Goal: Task Accomplishment & Management: Complete application form

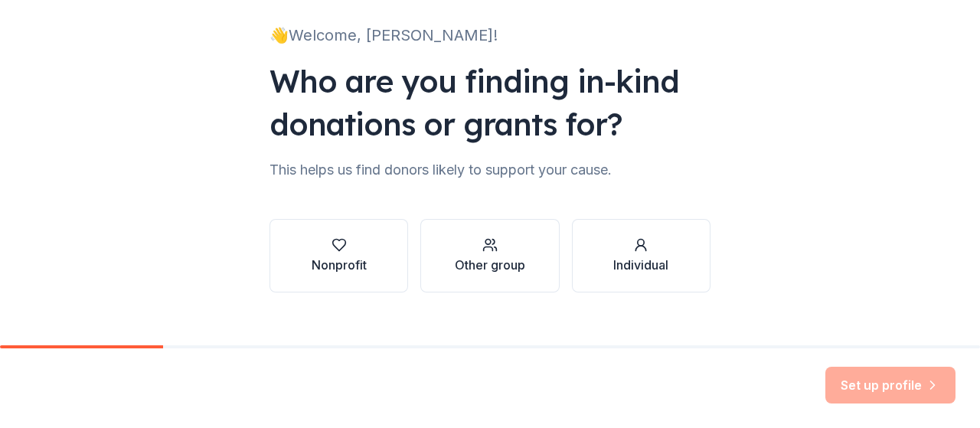
scroll to position [100, 0]
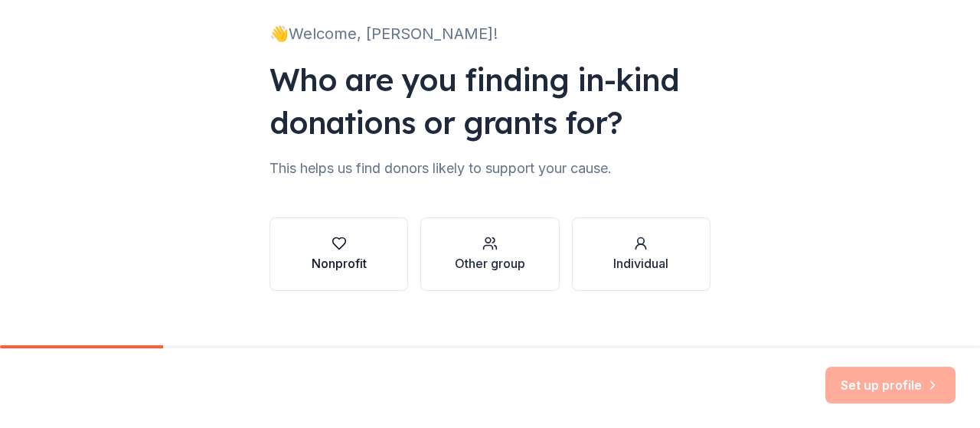
click at [347, 266] on div "Nonprofit" at bounding box center [339, 263] width 55 height 18
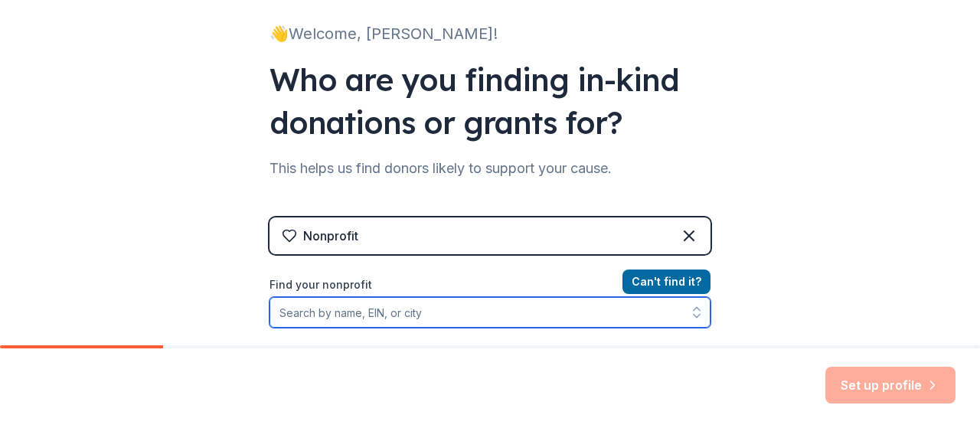
click at [347, 316] on input "Find your nonprofit" at bounding box center [490, 312] width 441 height 31
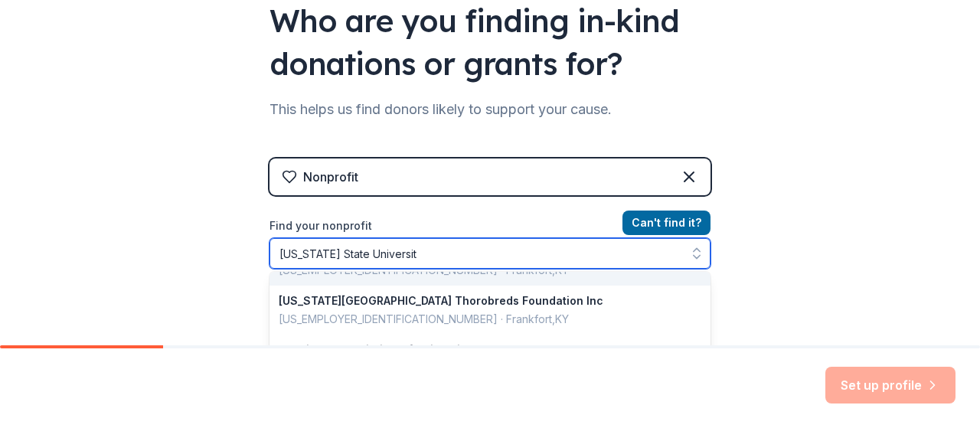
scroll to position [3, 0]
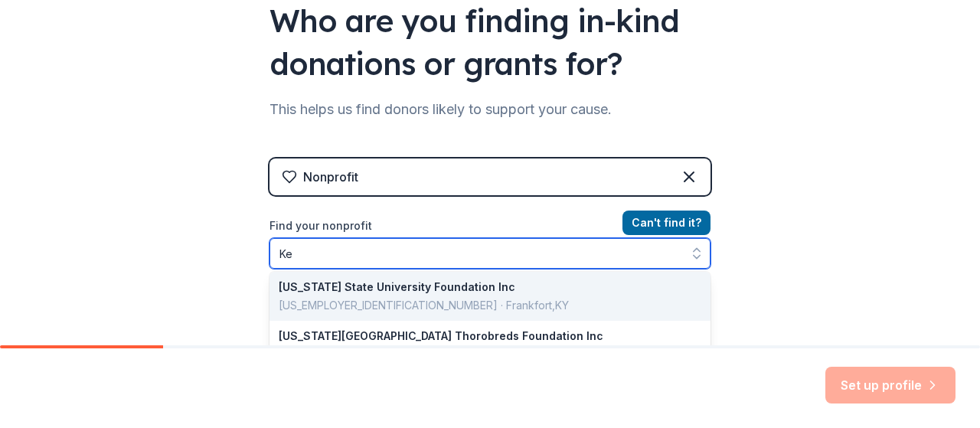
type input "K"
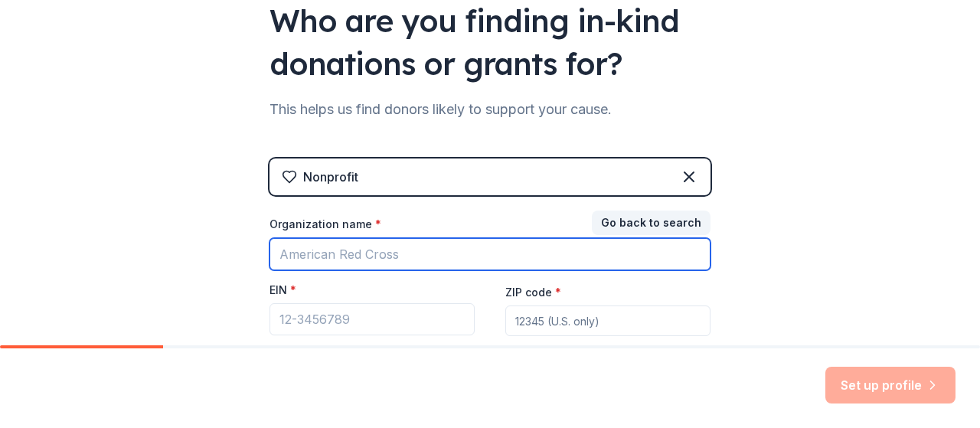
click at [335, 257] on input "Organization name *" at bounding box center [490, 254] width 441 height 32
type input "greenvill"
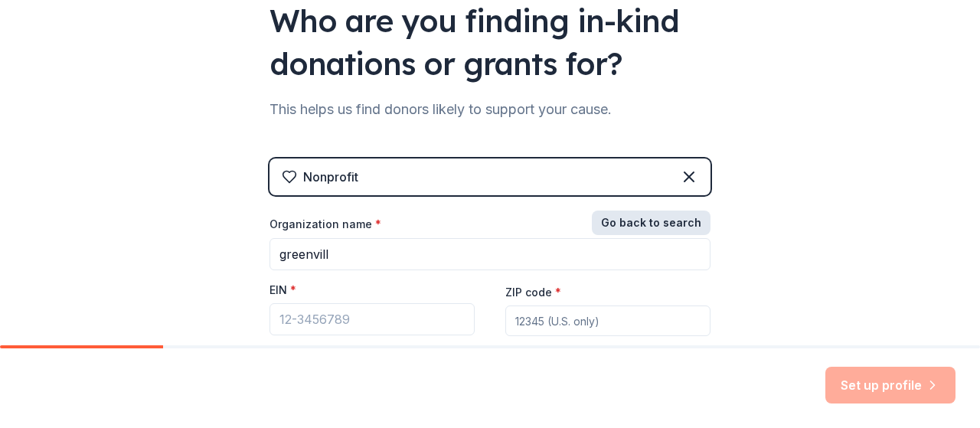
click at [637, 218] on button "Go back to search" at bounding box center [651, 223] width 119 height 25
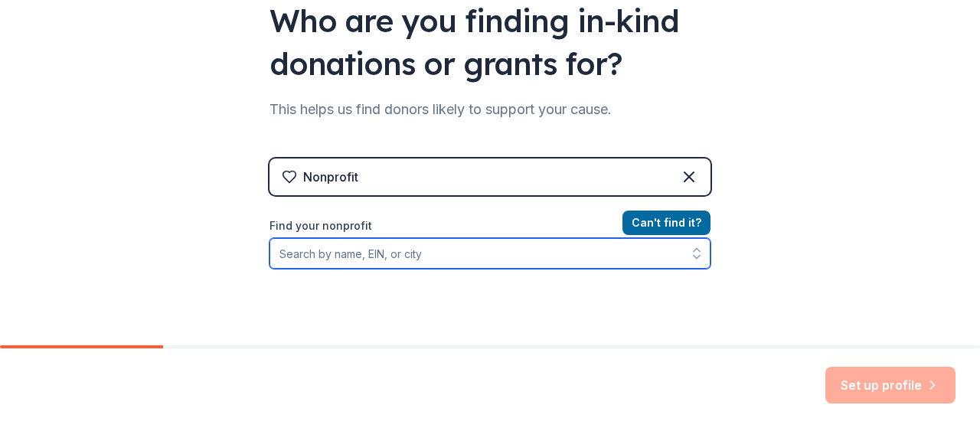
click at [299, 250] on input "Find your nonprofit" at bounding box center [490, 253] width 441 height 31
type input "g"
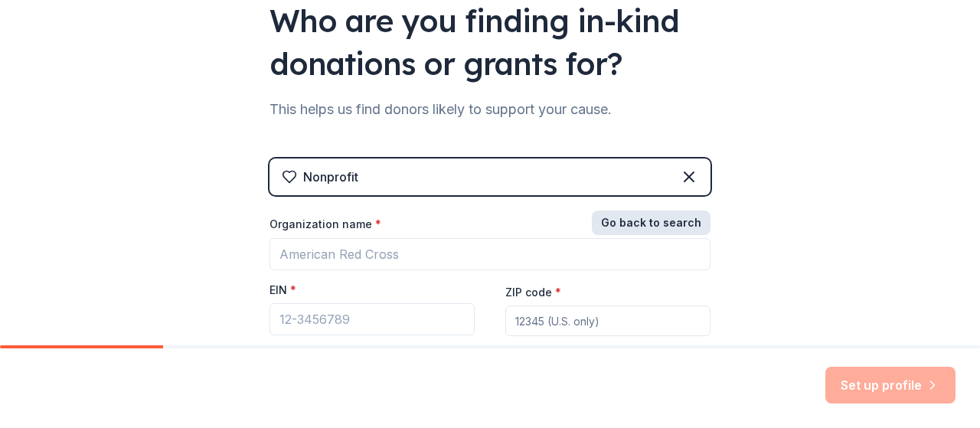
click at [636, 219] on button "Go back to search" at bounding box center [651, 223] width 119 height 25
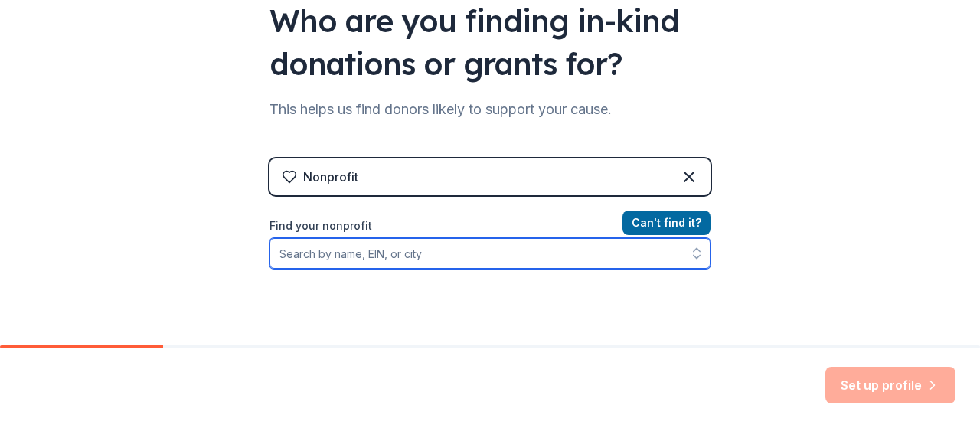
click at [308, 253] on input "Find your nonprofit" at bounding box center [490, 253] width 441 height 31
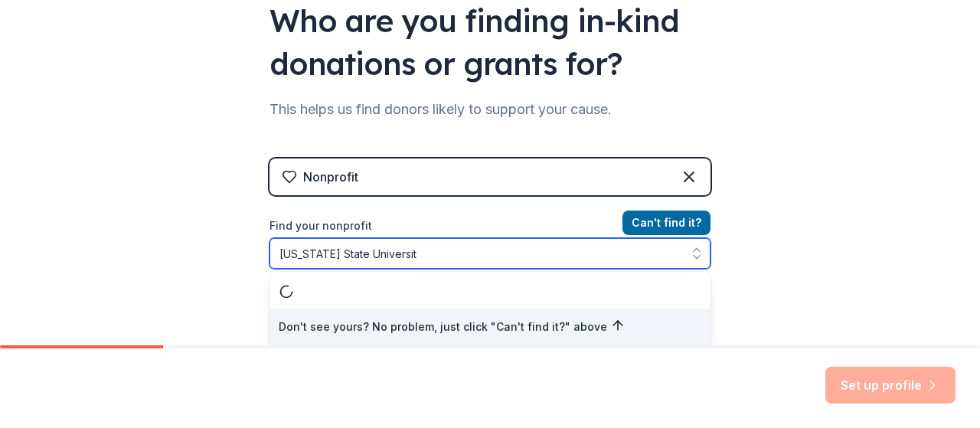
type input "kentucky State University"
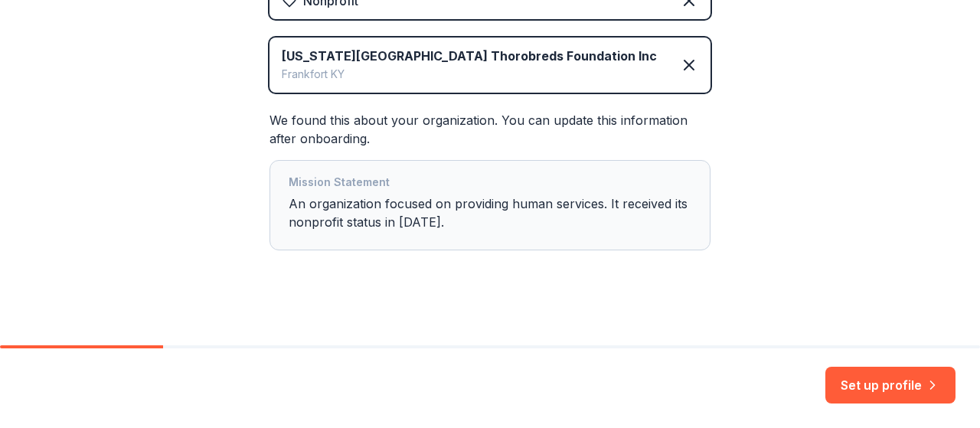
scroll to position [344, 0]
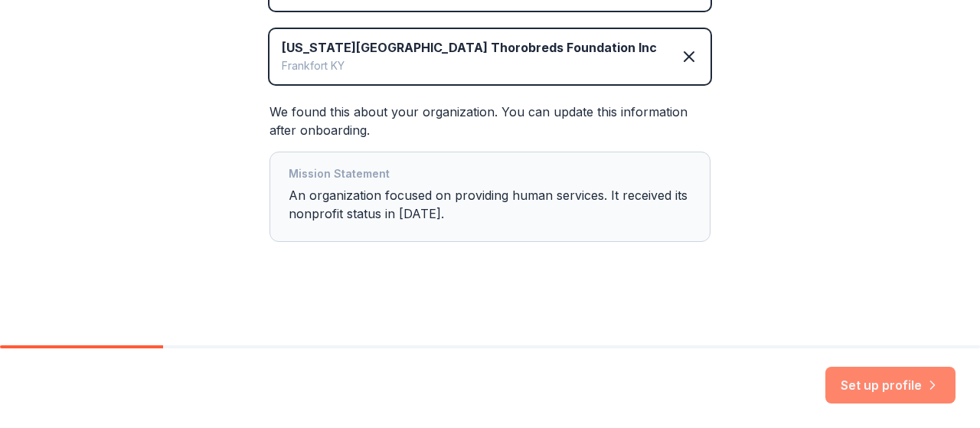
click at [879, 381] on button "Set up profile" at bounding box center [890, 385] width 130 height 37
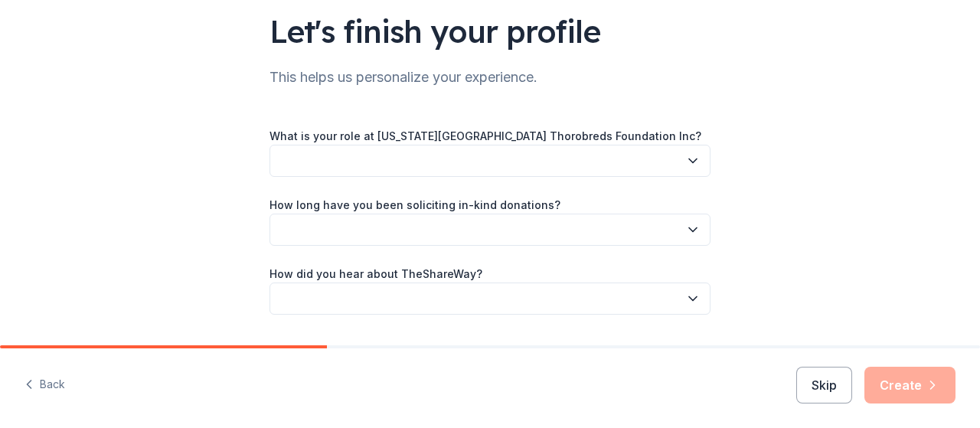
scroll to position [113, 0]
click at [685, 163] on icon "button" at bounding box center [692, 159] width 15 height 15
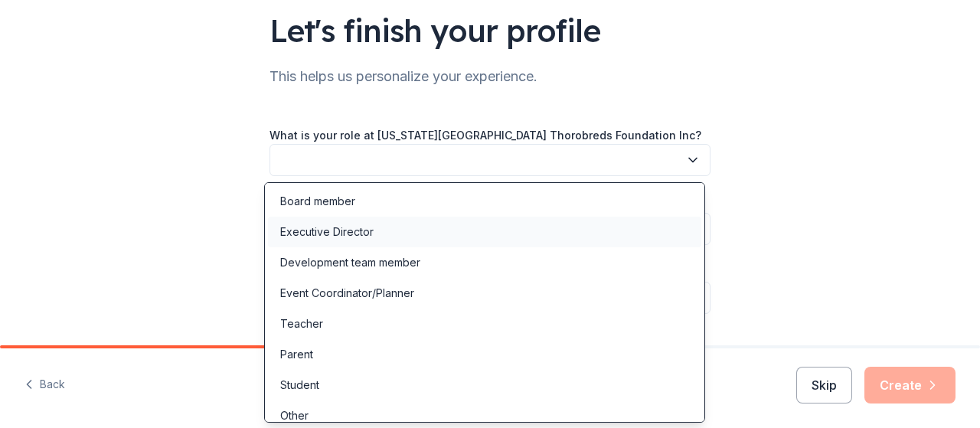
scroll to position [11, 0]
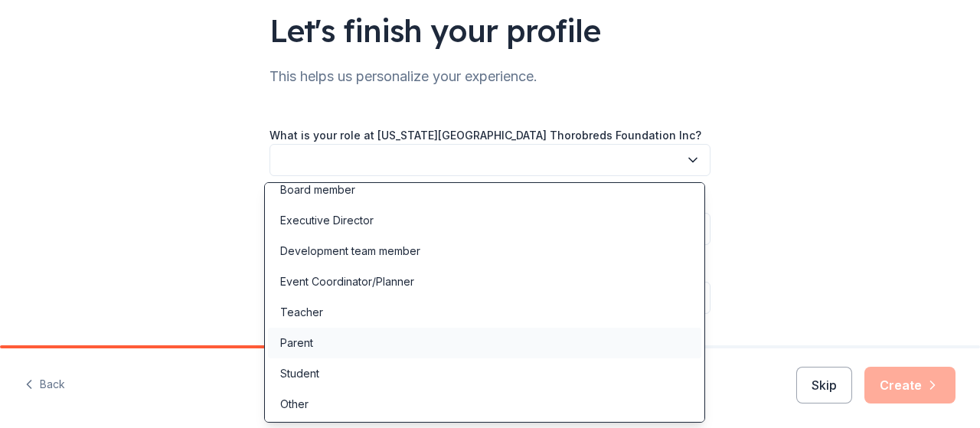
click at [312, 344] on div "Parent" at bounding box center [296, 343] width 33 height 18
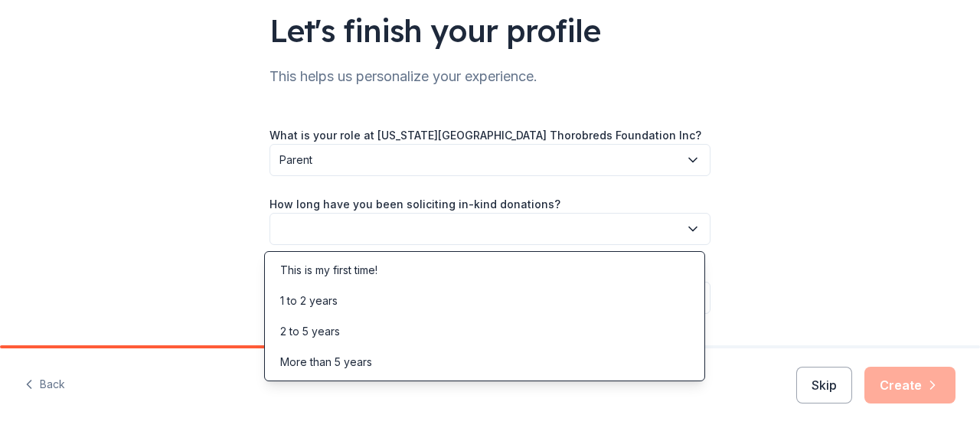
click at [689, 227] on icon "button" at bounding box center [693, 229] width 8 height 4
click at [365, 276] on div "This is my first time!" at bounding box center [328, 270] width 97 height 18
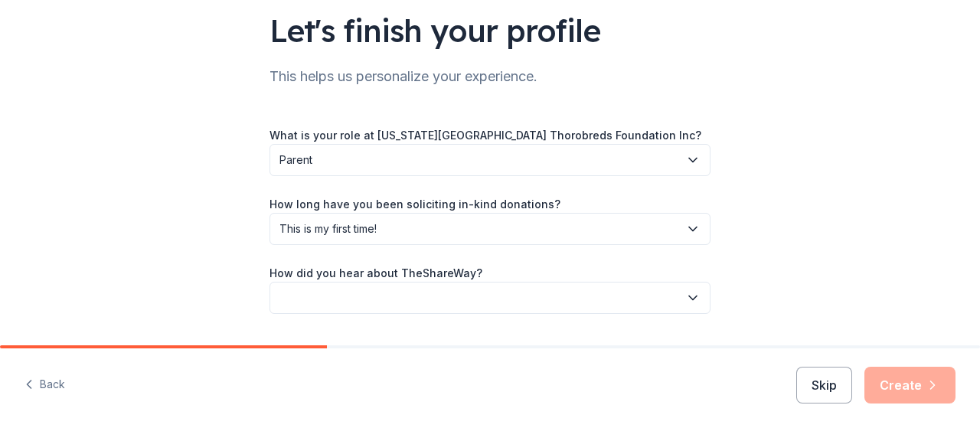
click at [689, 298] on icon "button" at bounding box center [693, 298] width 8 height 4
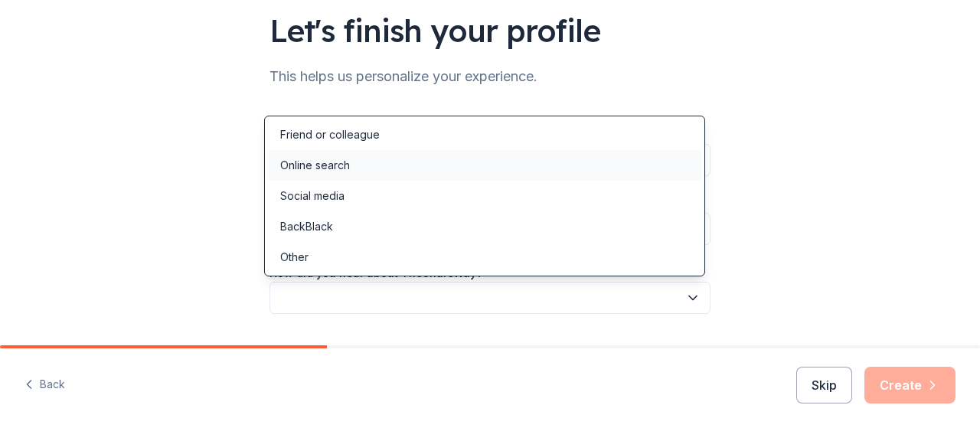
click at [329, 160] on div "Online search" at bounding box center [315, 165] width 70 height 18
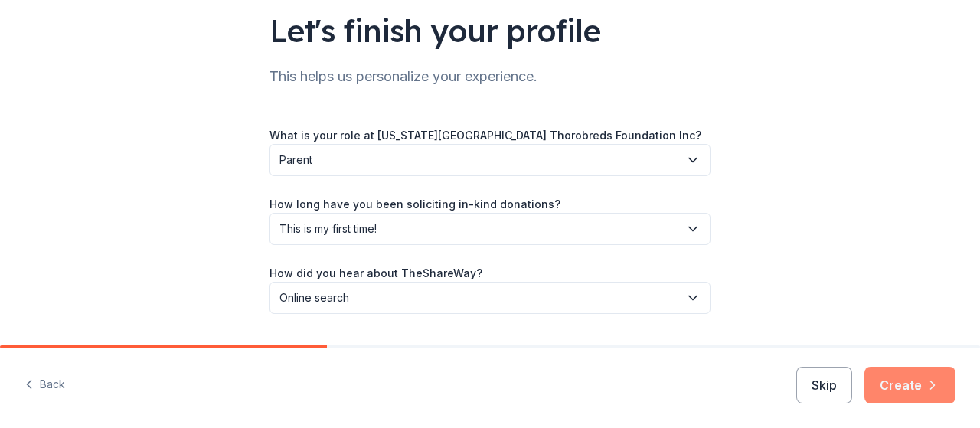
click at [895, 375] on button "Create" at bounding box center [909, 385] width 91 height 37
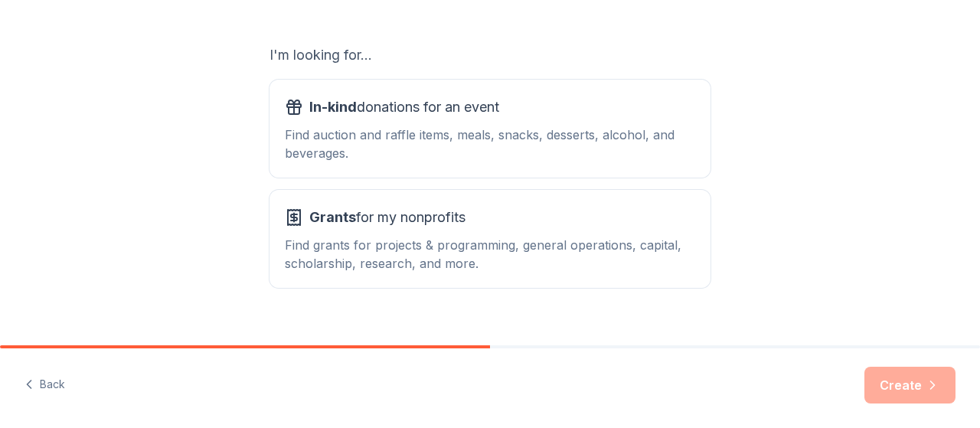
scroll to position [243, 0]
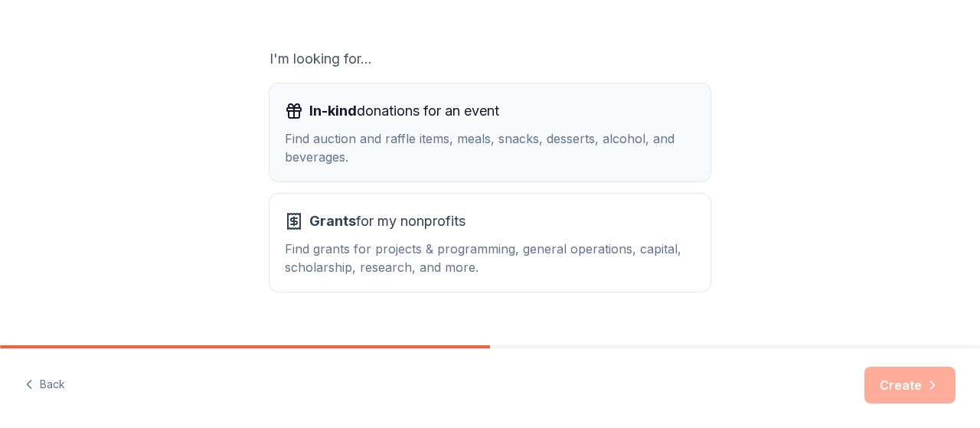
click at [388, 123] on div "In-kind donations for an event Find auction and raffle items, meals, snacks, de…" at bounding box center [490, 132] width 410 height 67
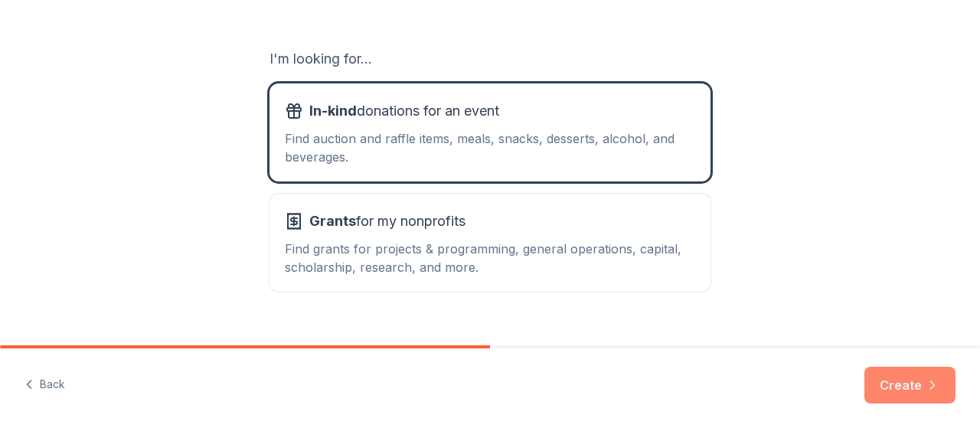
click at [905, 383] on button "Create" at bounding box center [909, 385] width 91 height 37
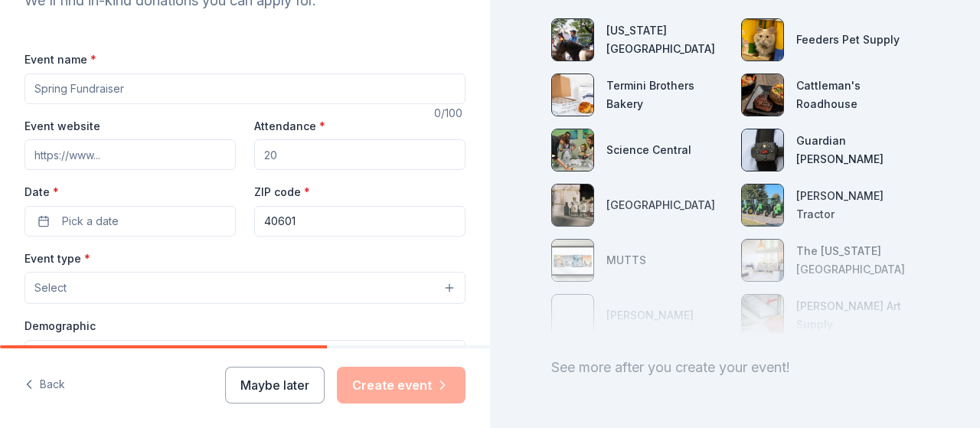
scroll to position [188, 0]
click at [130, 86] on input "Event name *" at bounding box center [245, 89] width 441 height 31
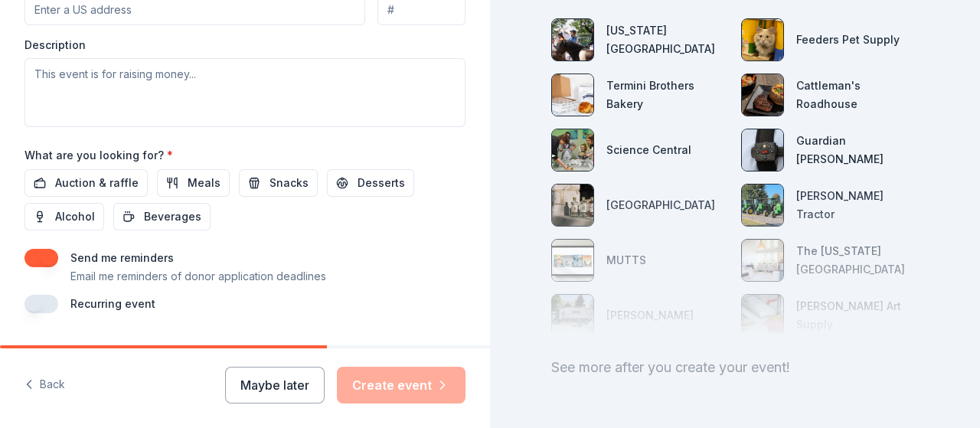
scroll to position [632, 0]
click at [203, 175] on span "Meals" at bounding box center [204, 184] width 33 height 18
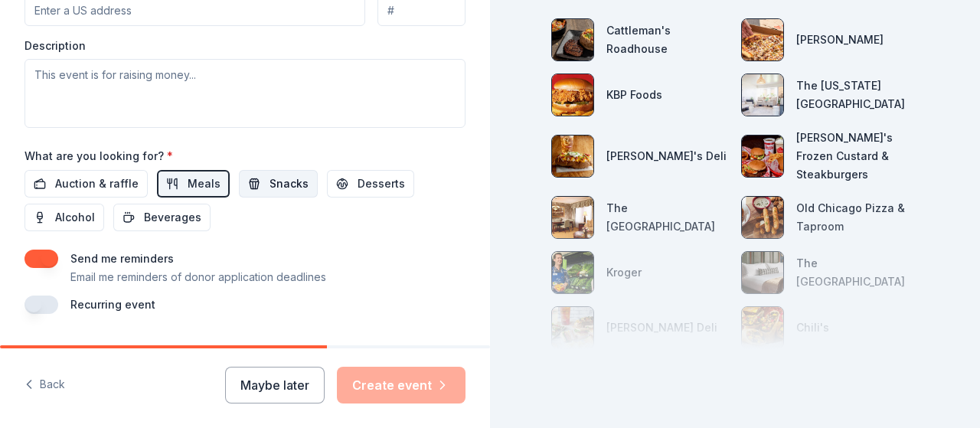
click at [280, 182] on span "Snacks" at bounding box center [289, 184] width 39 height 18
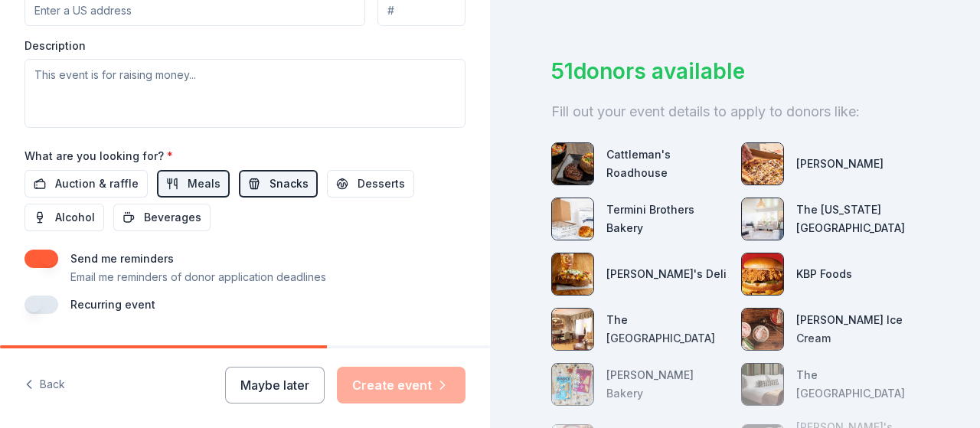
scroll to position [191, 0]
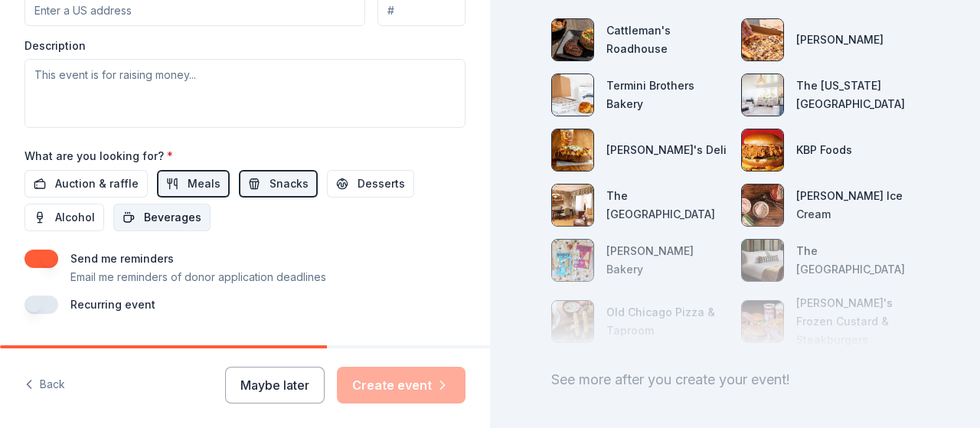
click at [161, 219] on span "Beverages" at bounding box center [172, 217] width 57 height 18
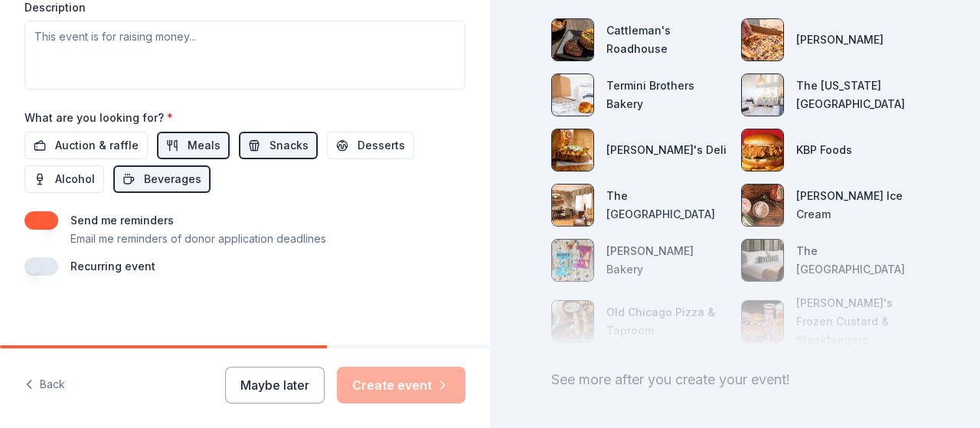
scroll to position [654, 0]
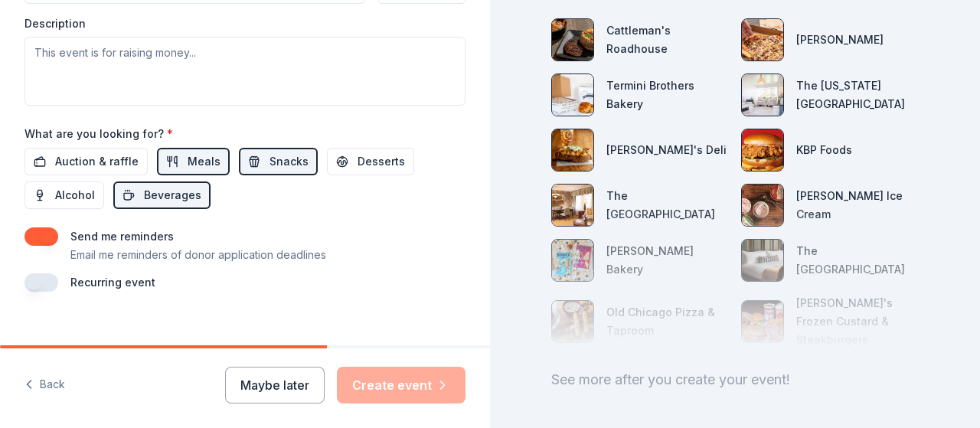
click at [46, 273] on button "button" at bounding box center [42, 282] width 34 height 18
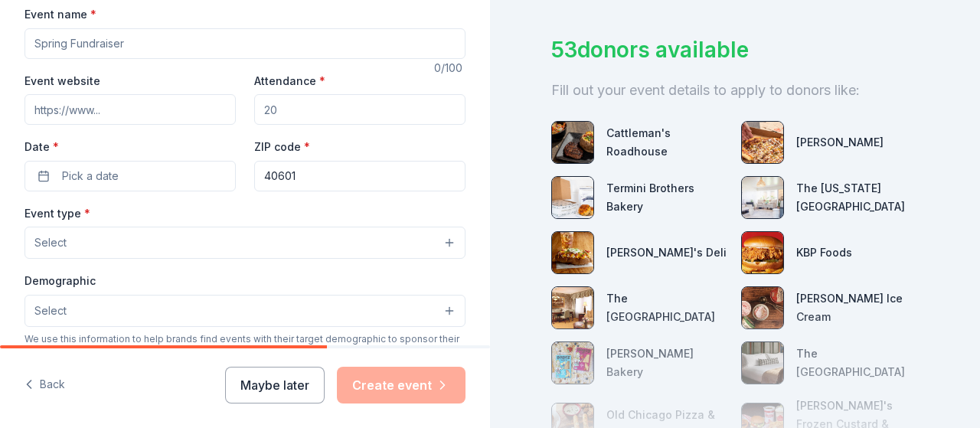
scroll to position [234, 0]
click at [292, 207] on div "Event type * Select" at bounding box center [245, 231] width 441 height 56
click at [439, 240] on button "Select" at bounding box center [245, 242] width 441 height 32
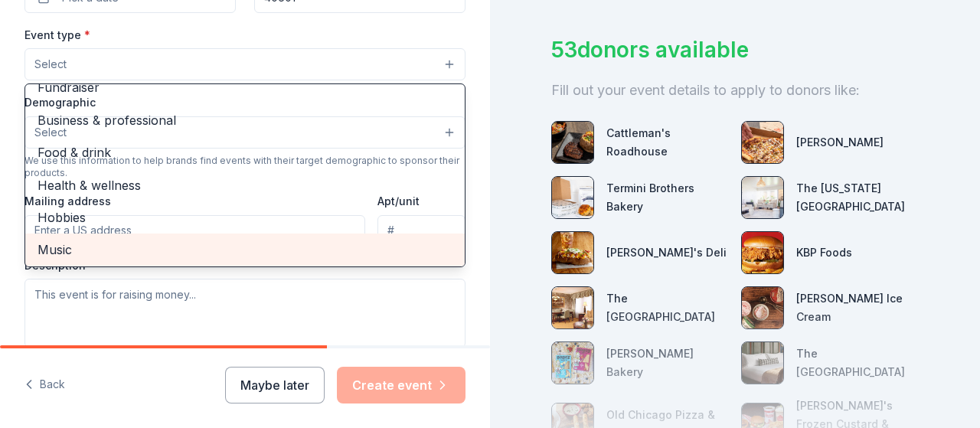
scroll to position [13, 0]
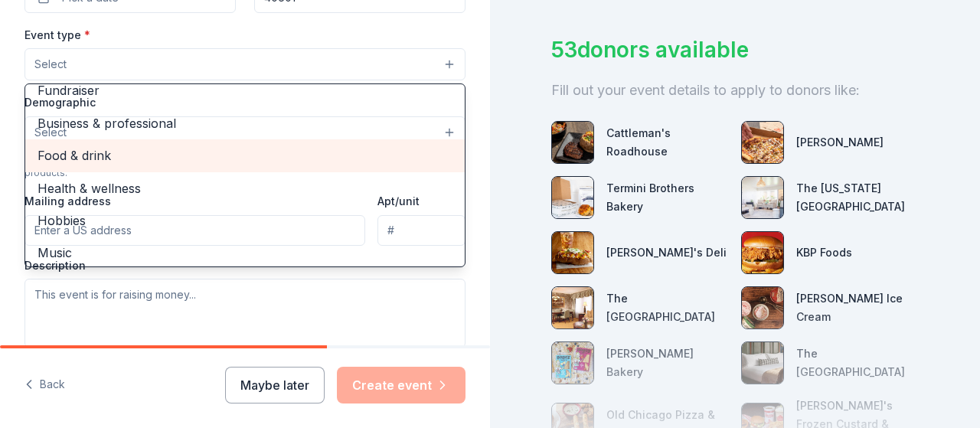
click at [86, 148] on span "Food & drink" at bounding box center [245, 155] width 415 height 20
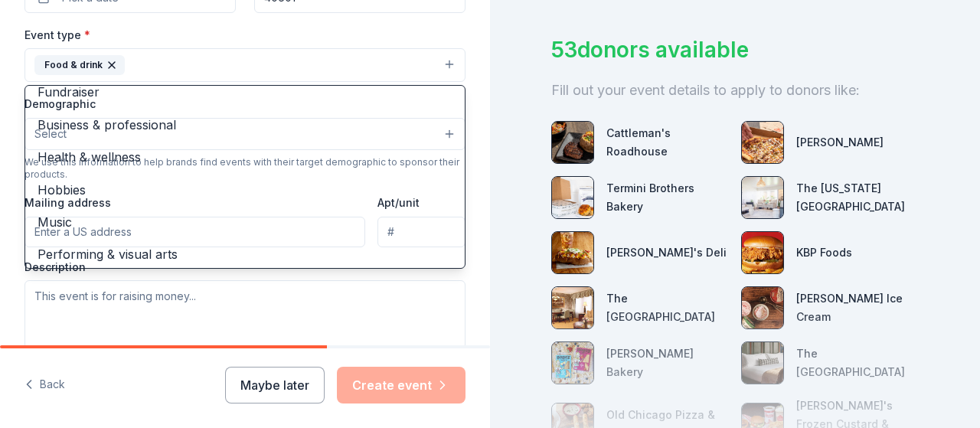
click at [513, 100] on div "Tell us about your event. We'll find in-kind donations you can apply for. Event…" at bounding box center [490, 214] width 980 height 428
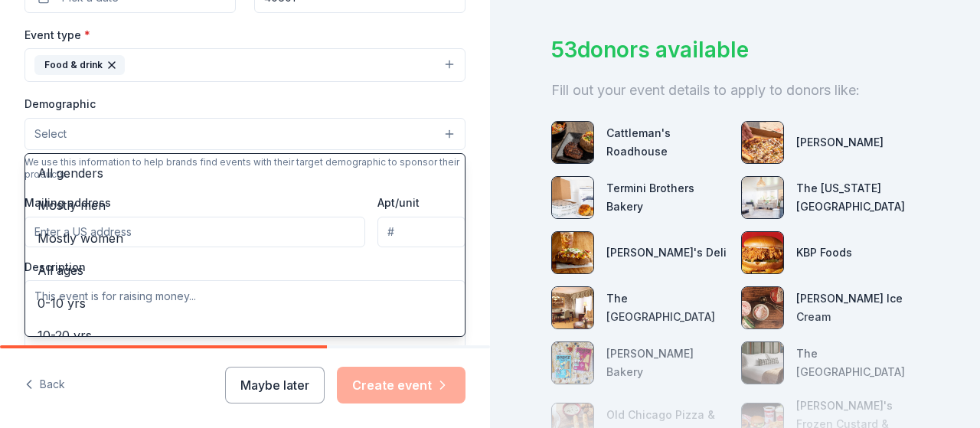
click at [436, 132] on button "Select" at bounding box center [245, 134] width 441 height 32
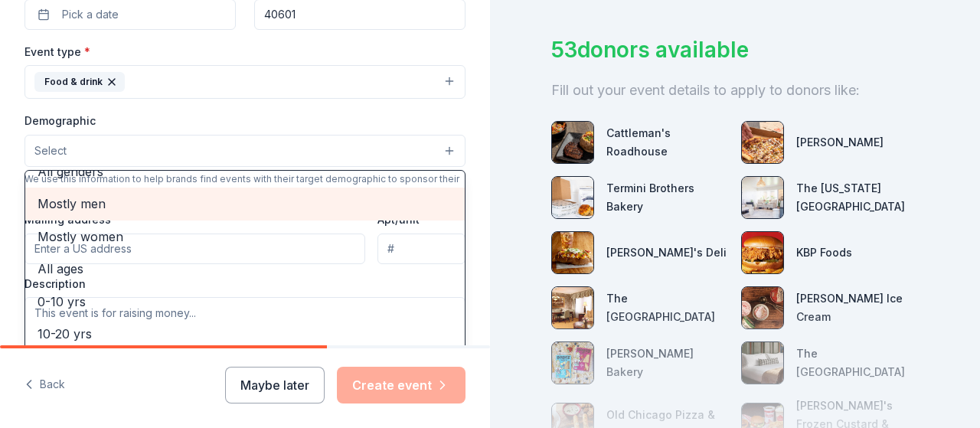
scroll to position [19, 0]
click at [116, 198] on span "Mostly men" at bounding box center [245, 203] width 415 height 20
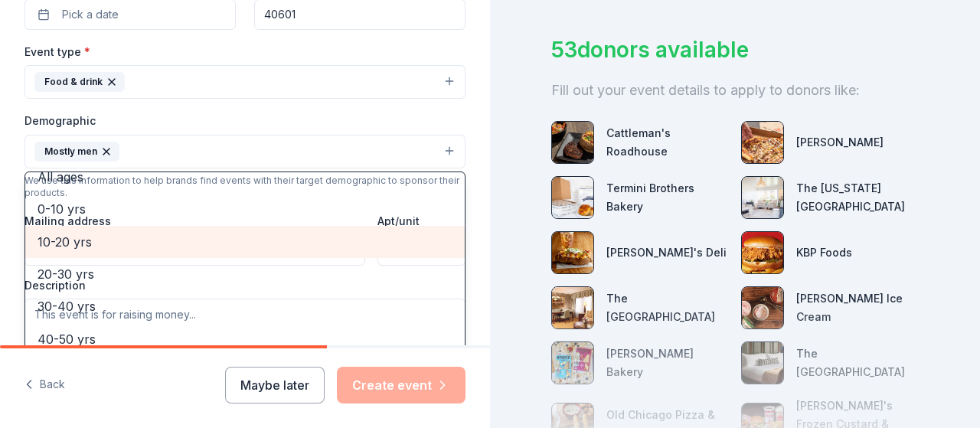
scroll to position [83, 0]
click at [95, 233] on span "10-20 yrs" at bounding box center [245, 239] width 415 height 20
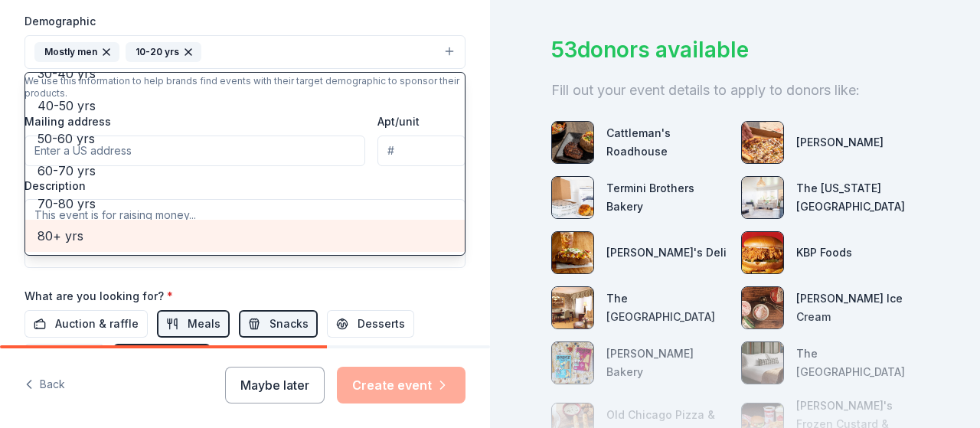
scroll to position [496, 0]
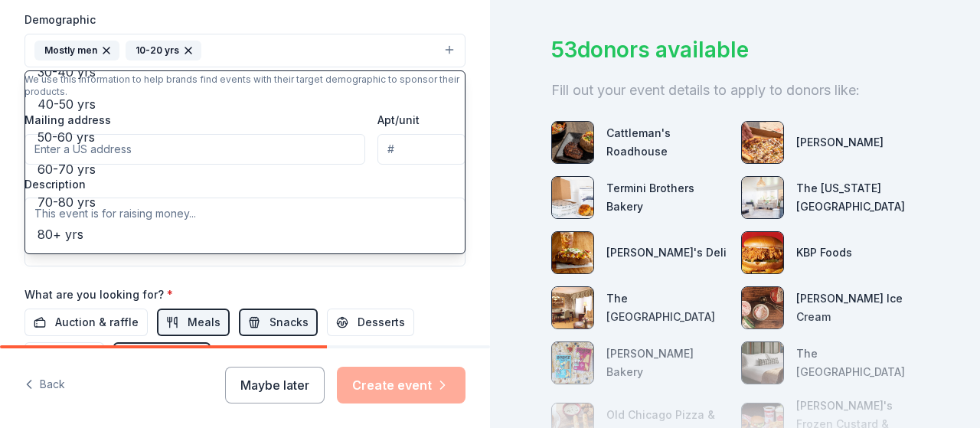
click at [516, 67] on div "Tell us about your event. We'll find in-kind donations you can apply for. Event…" at bounding box center [490, 214] width 980 height 428
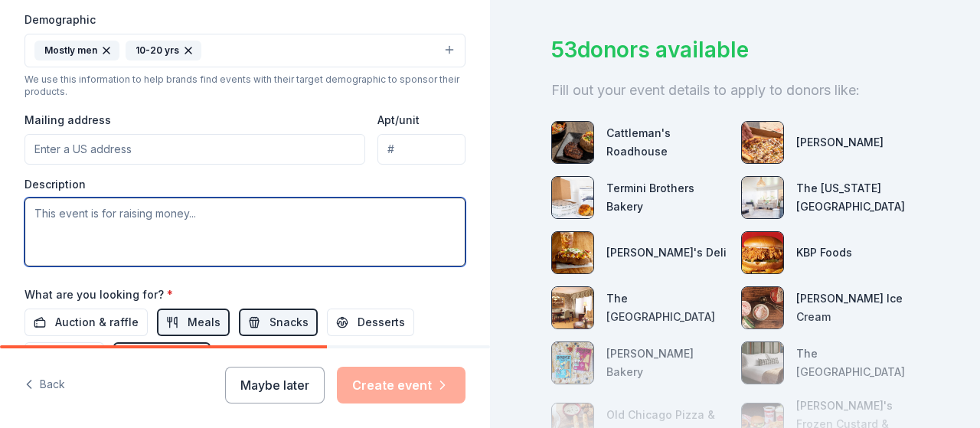
click at [59, 212] on textarea at bounding box center [245, 232] width 441 height 69
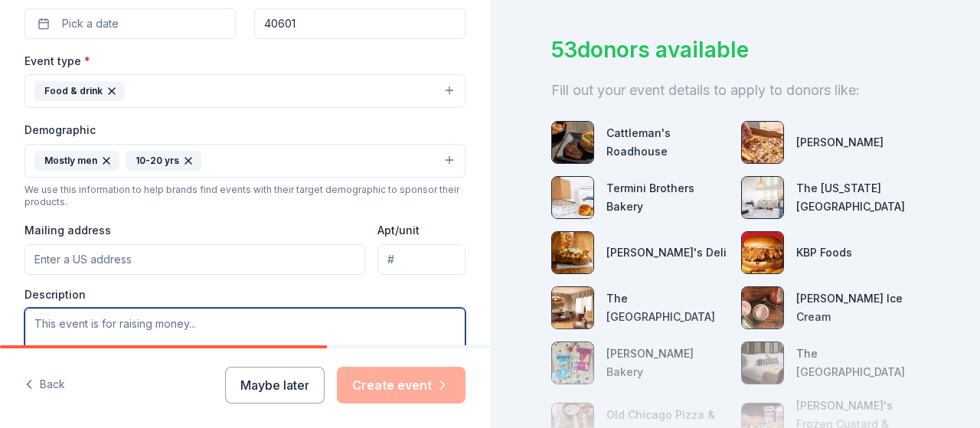
scroll to position [384, 0]
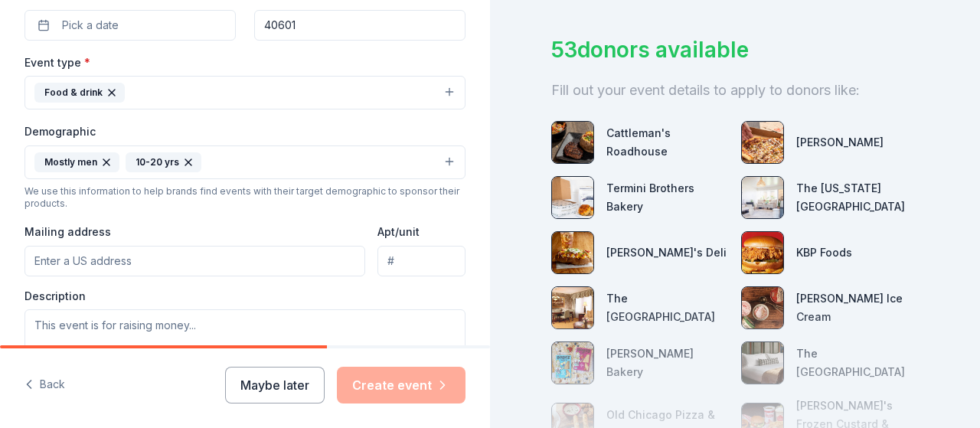
click at [185, 158] on icon "button" at bounding box center [188, 162] width 12 height 12
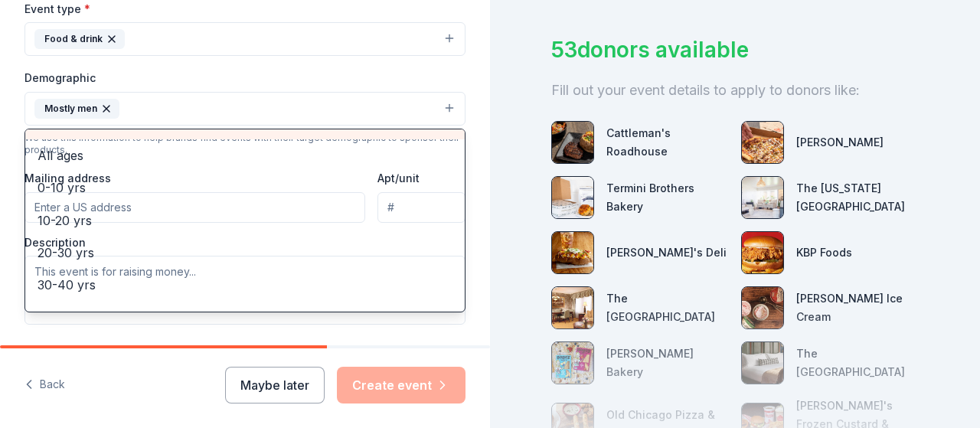
scroll to position [59, 0]
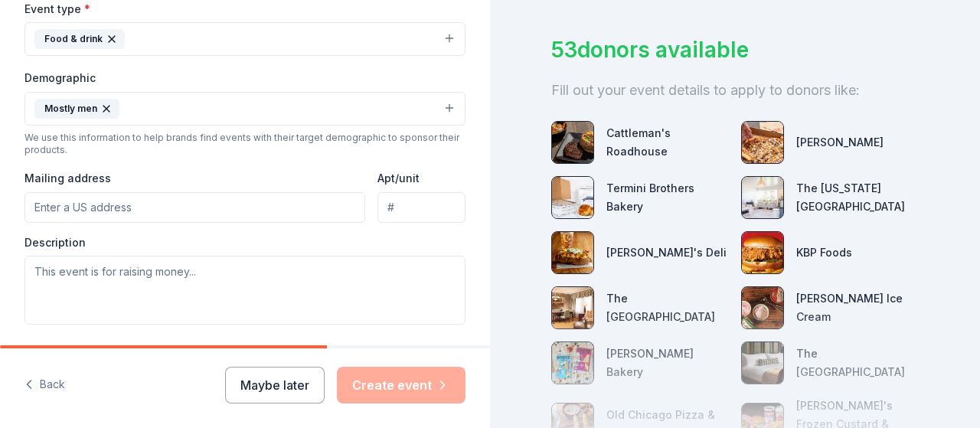
click at [196, 96] on button "Mostly men" at bounding box center [245, 109] width 441 height 34
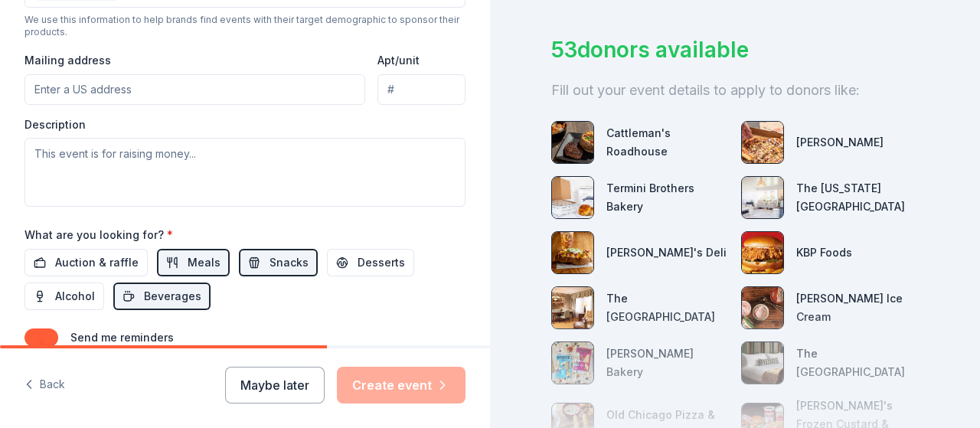
scroll to position [553, 0]
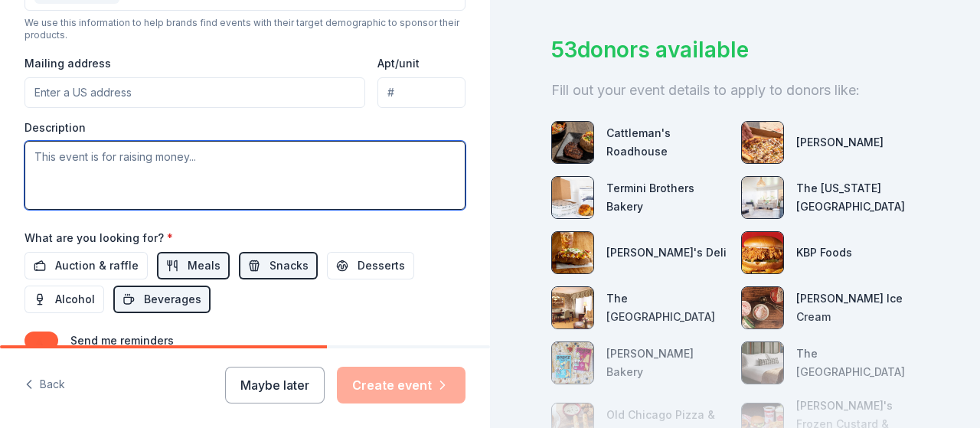
click at [46, 149] on textarea at bounding box center [245, 175] width 441 height 69
paste textarea "Support Our Football Team This Season! We are asking for donations to help prov…"
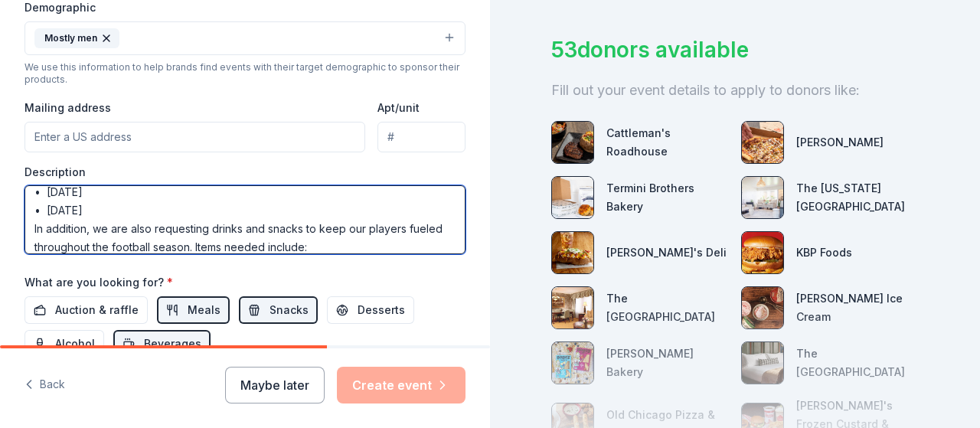
scroll to position [83, 0]
drag, startPoint x: 188, startPoint y: 230, endPoint x: 142, endPoint y: 185, distance: 64.4
click at [142, 185] on textarea "Support Our Football Team This Season! We are asking for donations to help prov…" at bounding box center [245, 219] width 441 height 69
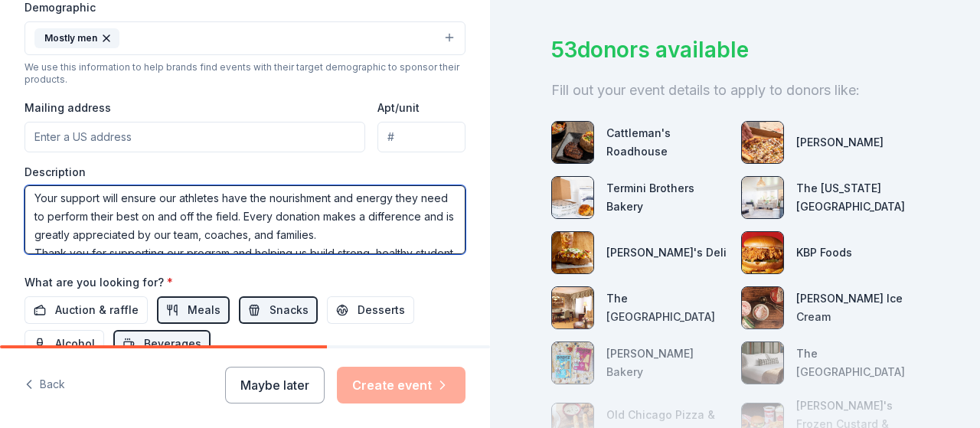
scroll to position [219, 0]
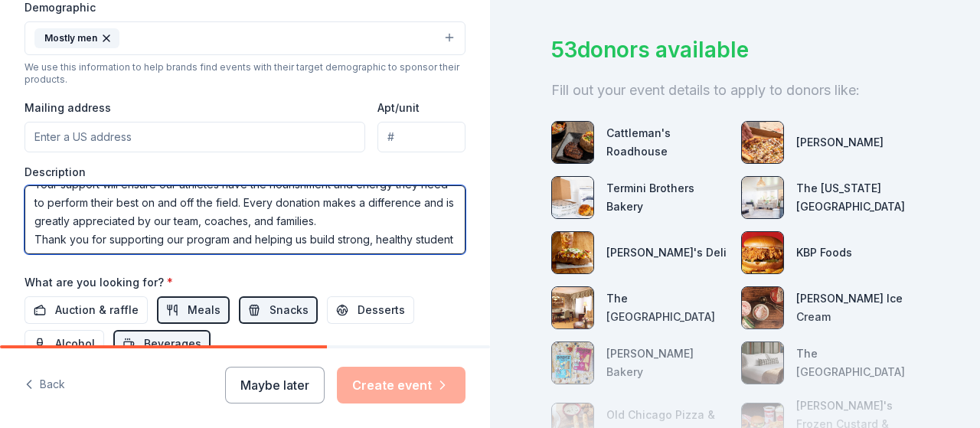
type textarea "Support Our Football Team This Season! We are asking for donations to help prov…"
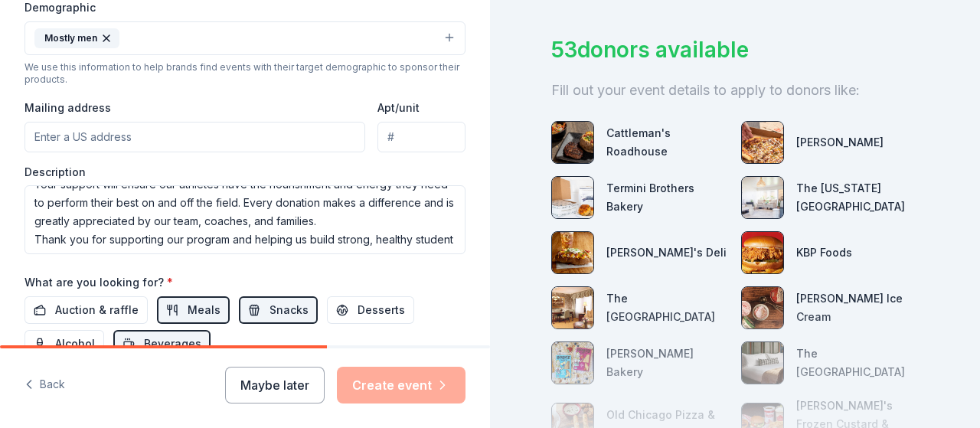
drag, startPoint x: 165, startPoint y: 211, endPoint x: 61, endPoint y: 132, distance: 130.6
click at [61, 132] on input "Mailing address" at bounding box center [195, 137] width 341 height 31
click at [37, 131] on input "Mailing address" at bounding box center [195, 137] width 341 height 31
click at [41, 138] on input "Mailing address" at bounding box center [195, 137] width 341 height 31
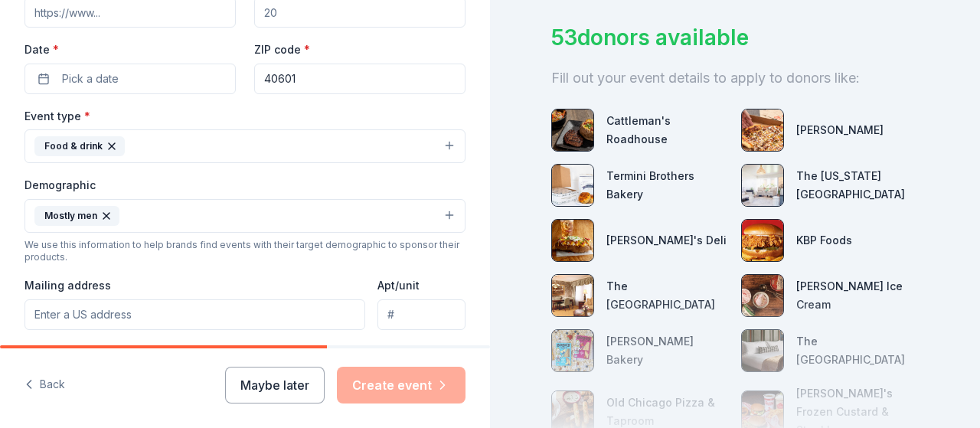
scroll to position [322, 0]
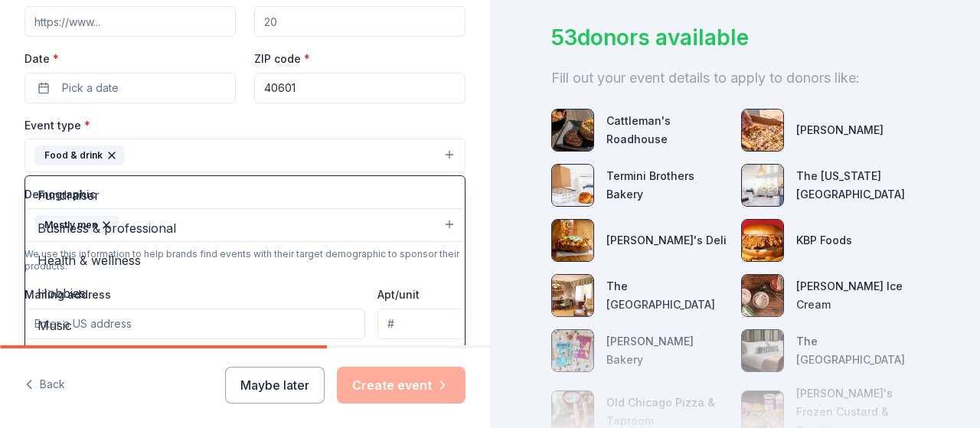
click at [441, 151] on button "Food & drink" at bounding box center [245, 156] width 441 height 34
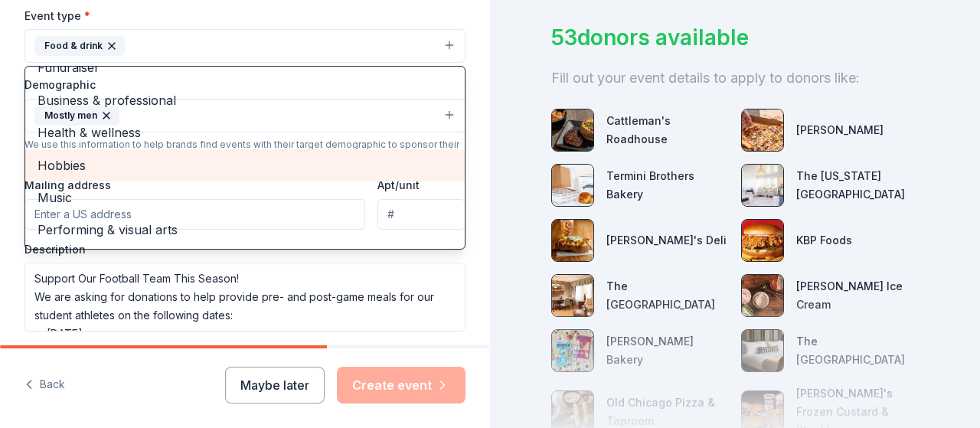
scroll to position [433, 0]
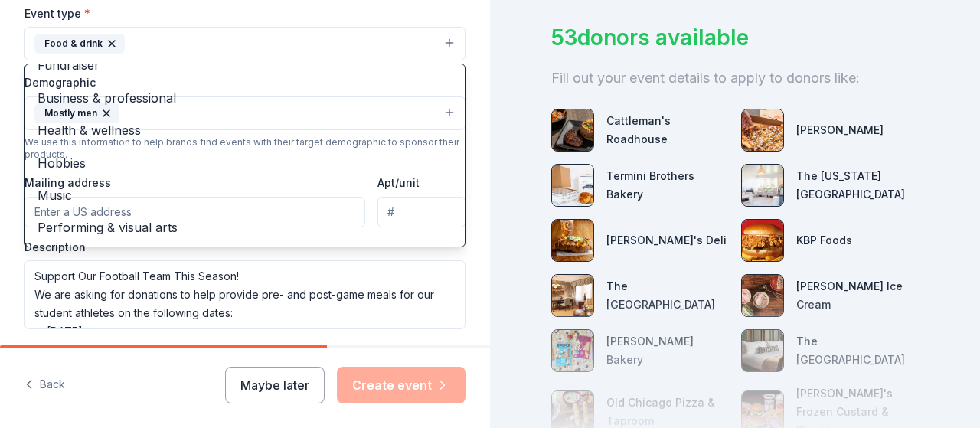
click at [259, 15] on div "Event type * Food & drink Fundraiser Business & professional Health & wellness …" at bounding box center [245, 32] width 441 height 57
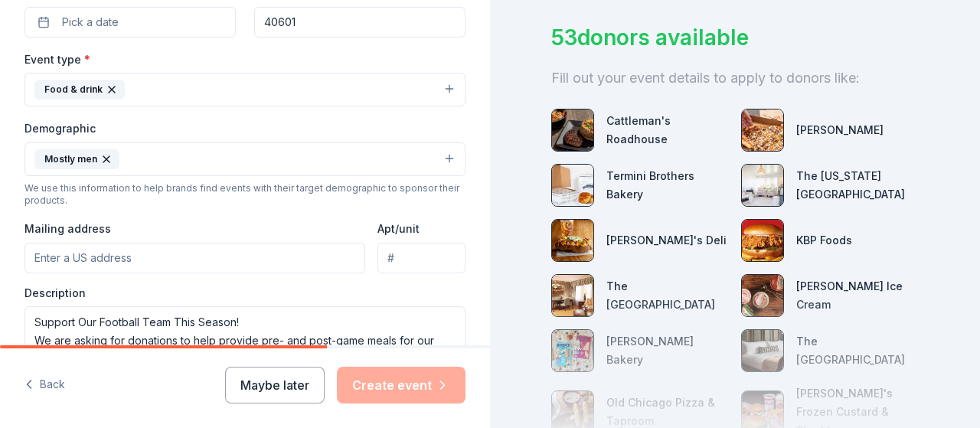
scroll to position [386, 0]
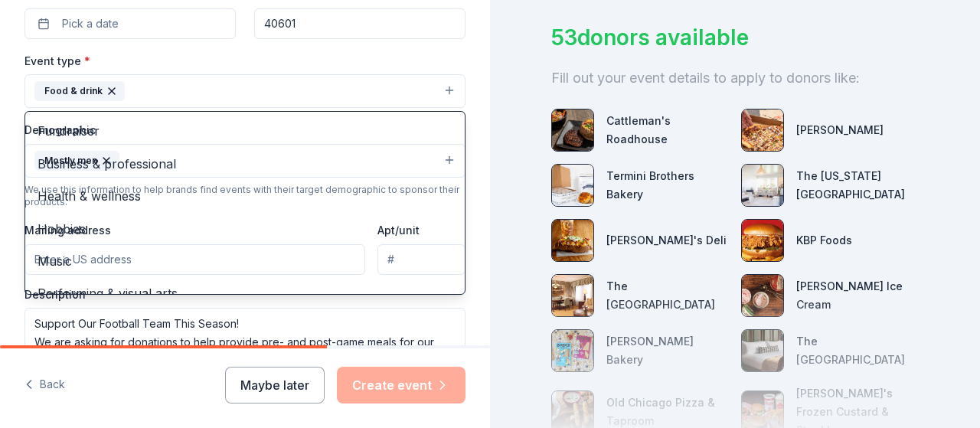
click at [125, 87] on button "Food & drink" at bounding box center [245, 91] width 441 height 34
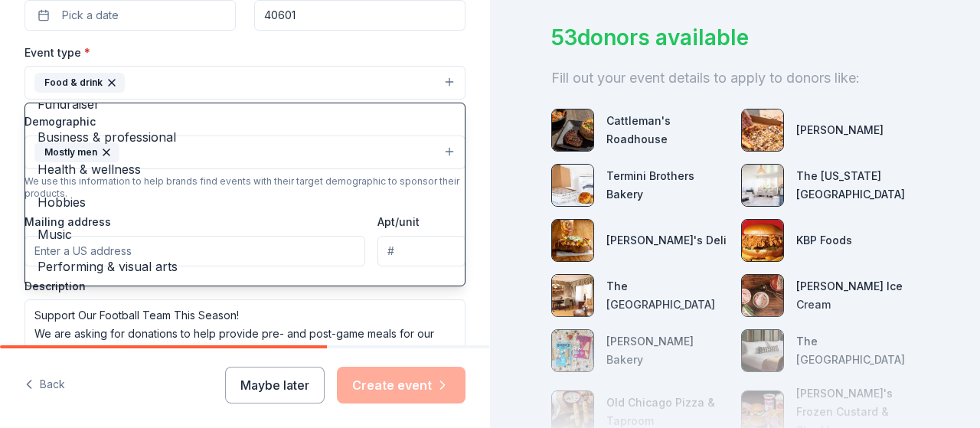
scroll to position [0, 0]
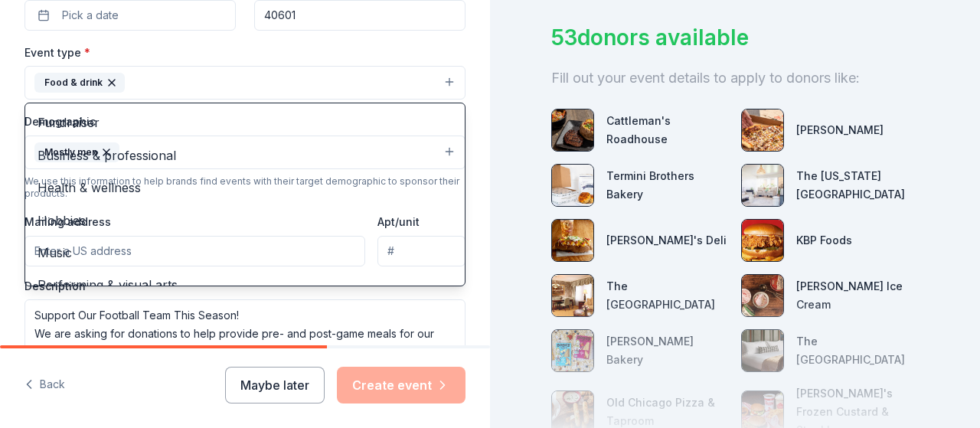
click at [282, 39] on div "Event name * 0 /100 Event website Attendance * Date * Pick a date ZIP code * 40…" at bounding box center [245, 227] width 441 height 766
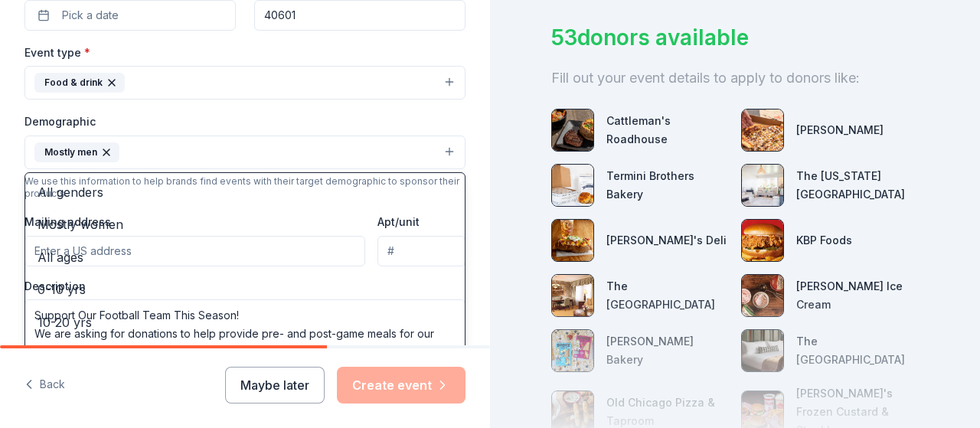
click at [135, 151] on button "Mostly men" at bounding box center [245, 153] width 441 height 34
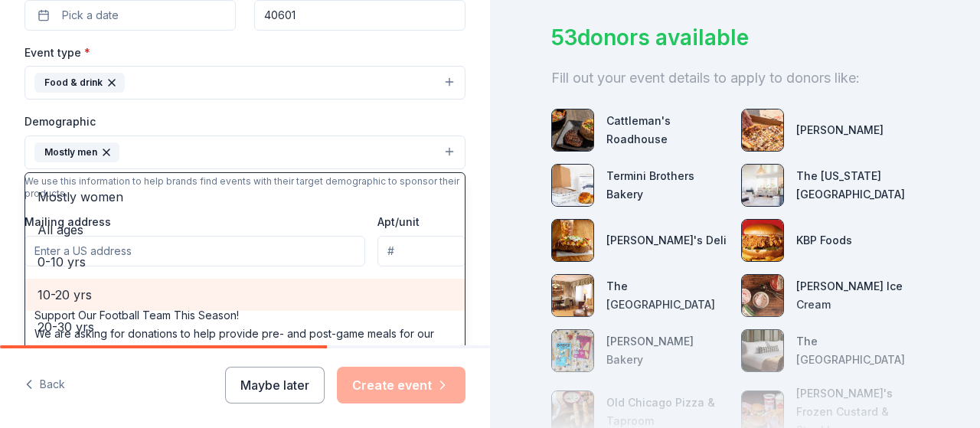
scroll to position [28, 0]
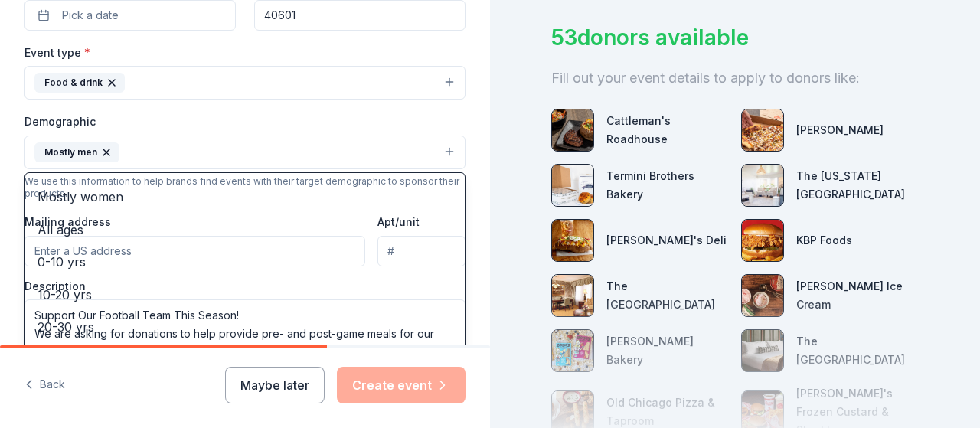
click at [173, 113] on div "Demographic Mostly men All genders Mostly women All ages 0-10 yrs 10-20 yrs 20-…" at bounding box center [245, 140] width 441 height 57
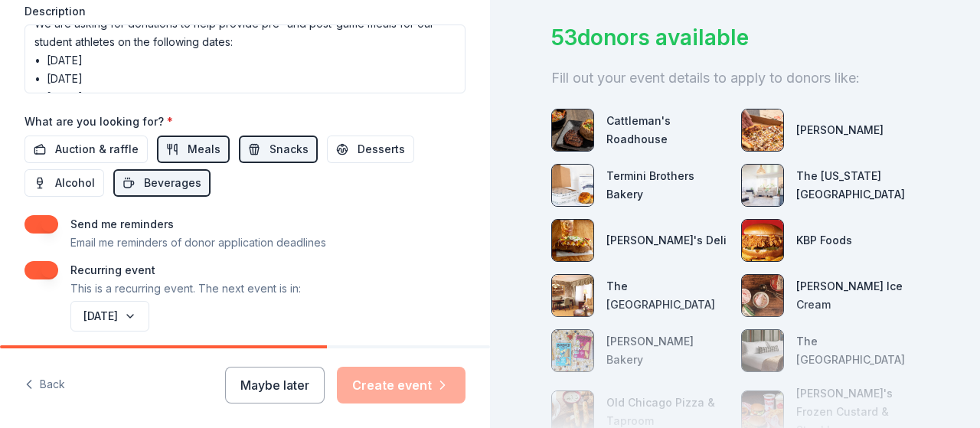
scroll to position [727, 0]
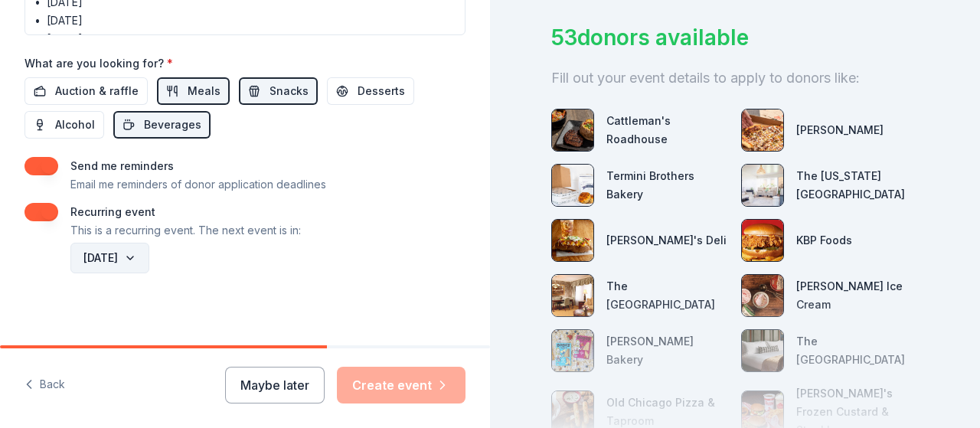
click at [149, 250] on button "August 2026" at bounding box center [109, 258] width 79 height 31
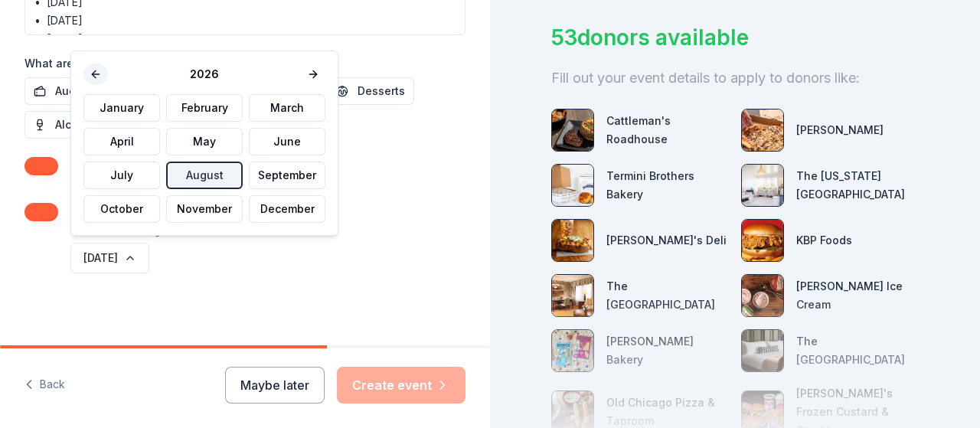
click at [95, 71] on button at bounding box center [95, 74] width 25 height 21
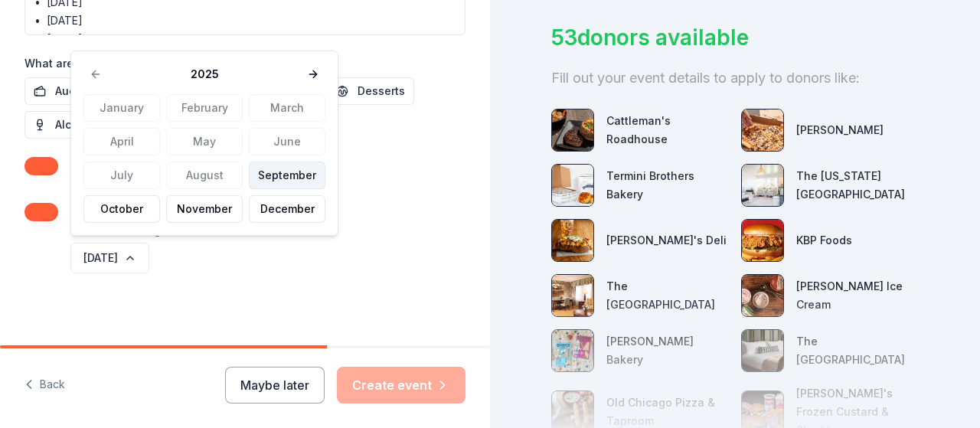
click at [273, 179] on button "September" at bounding box center [287, 176] width 77 height 28
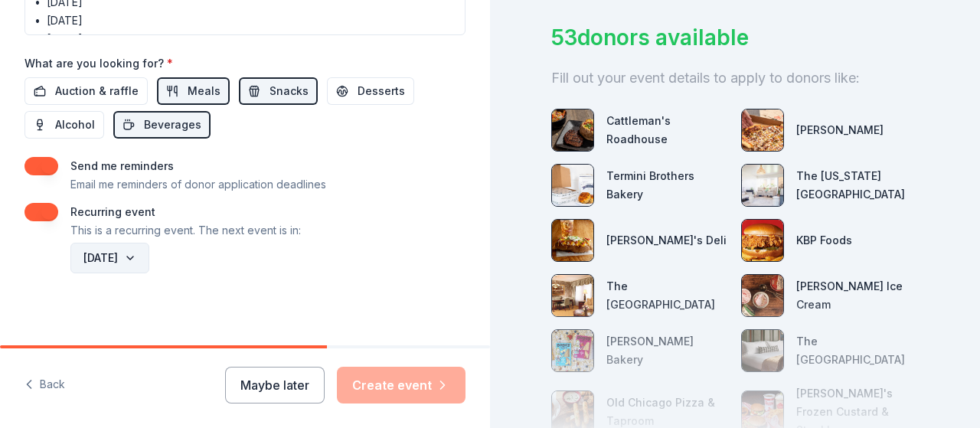
click at [149, 252] on button "September 2025" at bounding box center [109, 258] width 79 height 31
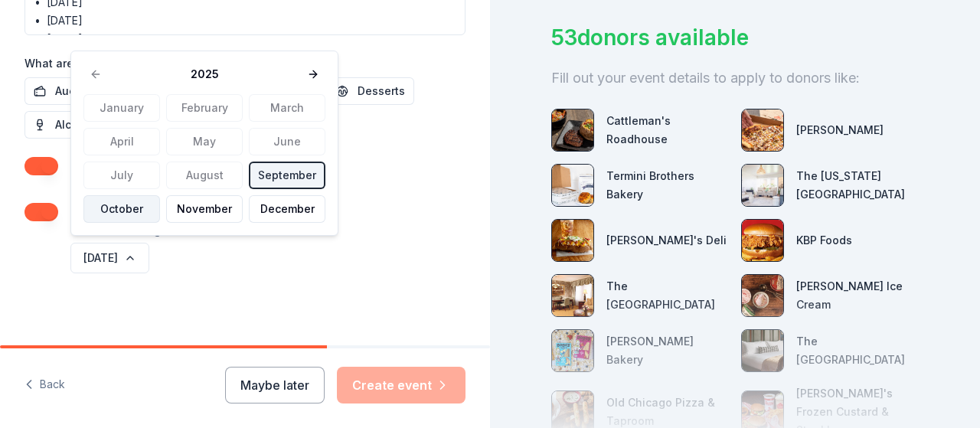
click at [128, 214] on button "October" at bounding box center [121, 209] width 77 height 28
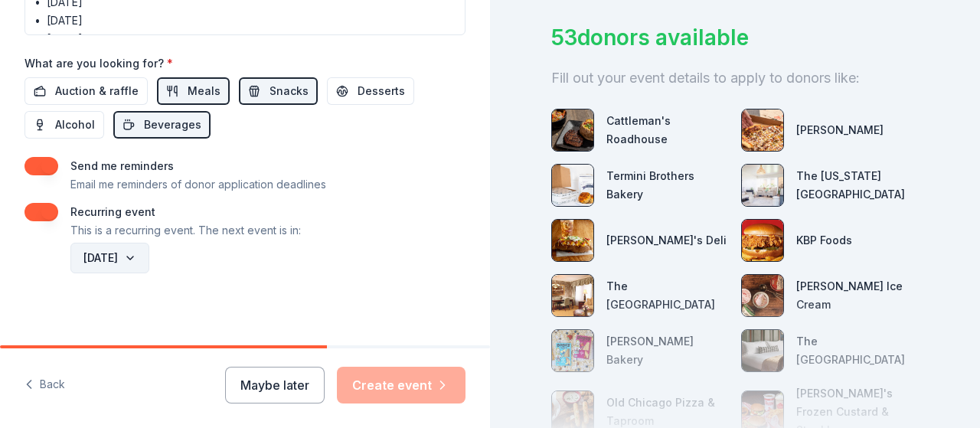
click at [149, 249] on button "October 2025" at bounding box center [109, 258] width 79 height 31
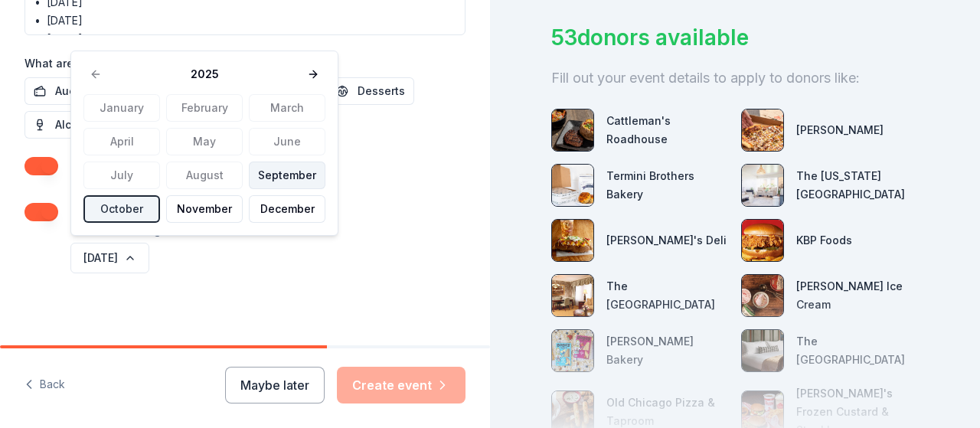
click at [272, 177] on button "September" at bounding box center [287, 176] width 77 height 28
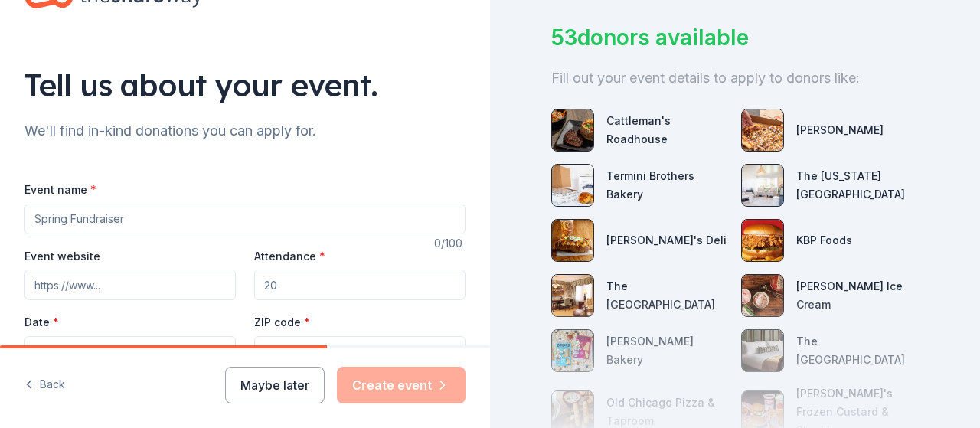
scroll to position [60, 0]
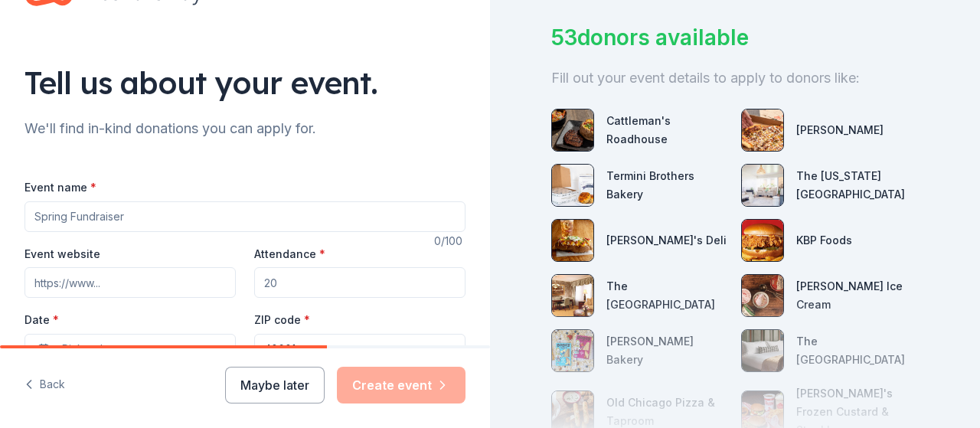
click at [133, 216] on input "Event name *" at bounding box center [245, 216] width 441 height 31
click at [63, 217] on input "Event name *" at bounding box center [245, 216] width 441 height 31
paste input "Power Up the Pack"
type input "Power Up the Heard"
click at [280, 281] on input "Attendance *" at bounding box center [359, 282] width 211 height 31
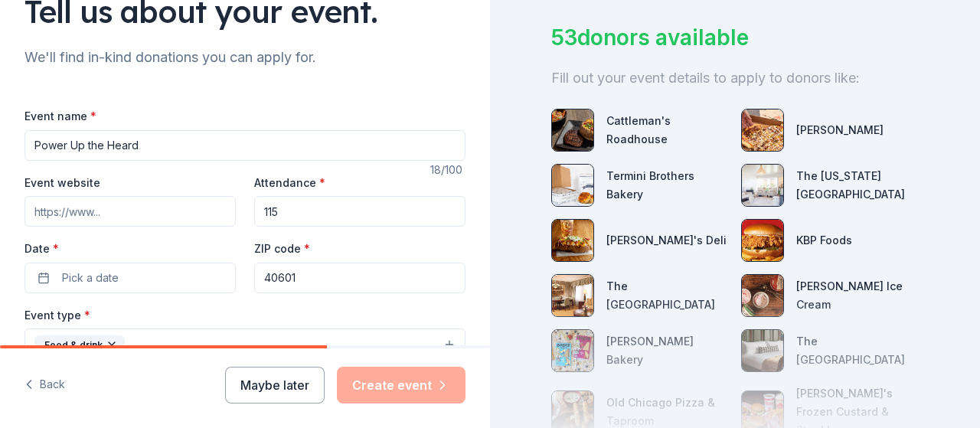
scroll to position [133, 0]
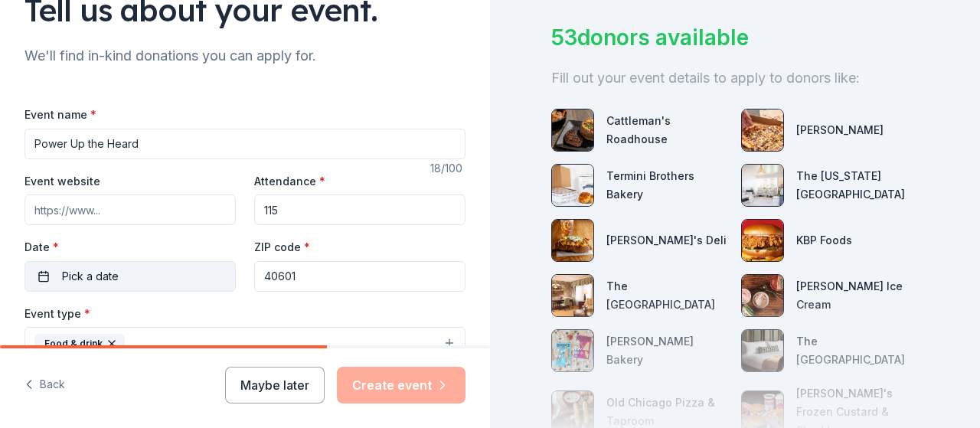
type input "115"
click at [77, 275] on span "Pick a date" at bounding box center [90, 276] width 57 height 18
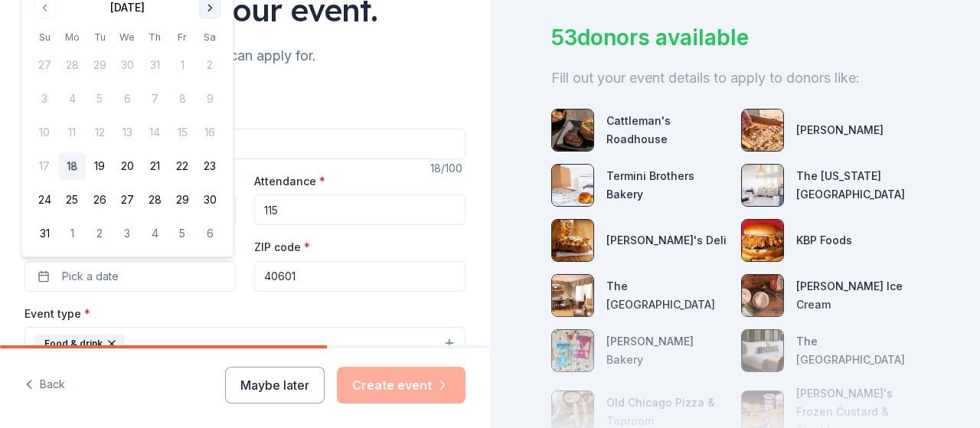
click at [211, 9] on button "Go to next month" at bounding box center [209, 7] width 21 height 21
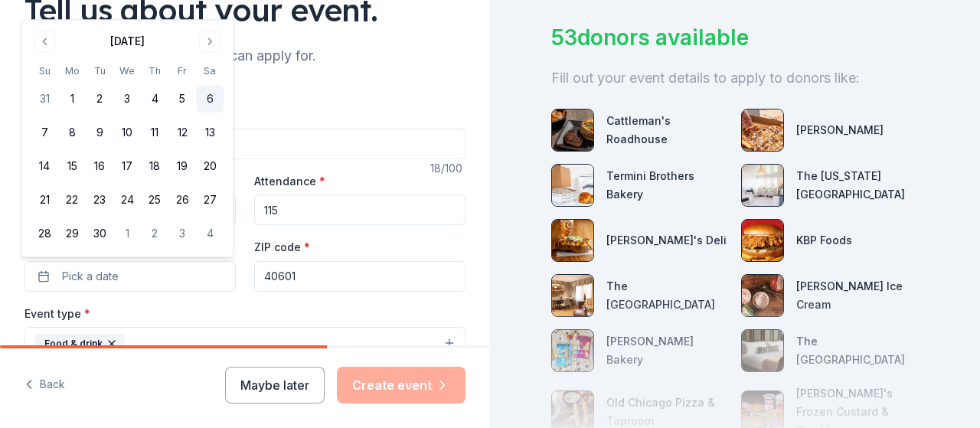
click at [212, 99] on button "6" at bounding box center [210, 100] width 28 height 28
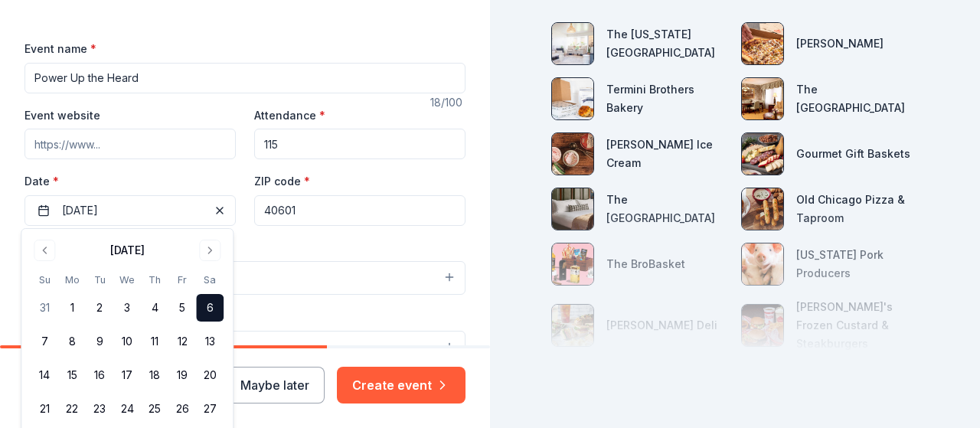
scroll to position [188, 0]
click at [215, 21] on div "Event name * Power Up the Heard 18 /100 Event website Attendance * 115 Date * 0…" at bounding box center [245, 410] width 441 height 790
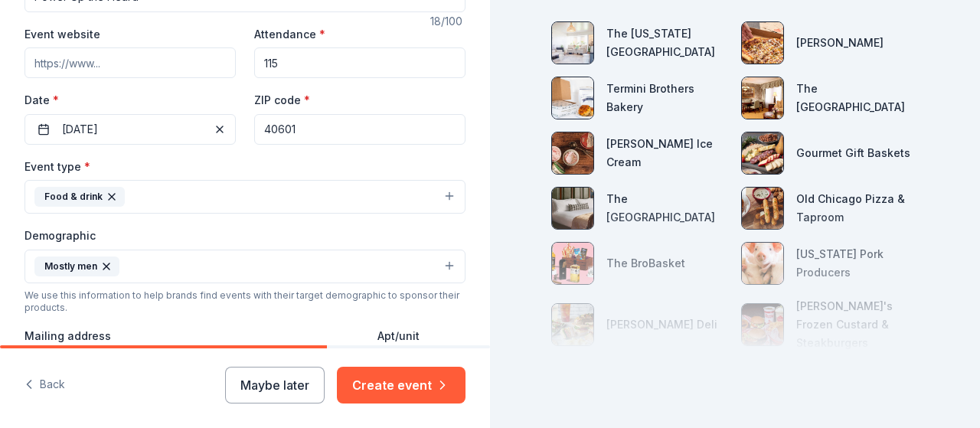
scroll to position [273, 0]
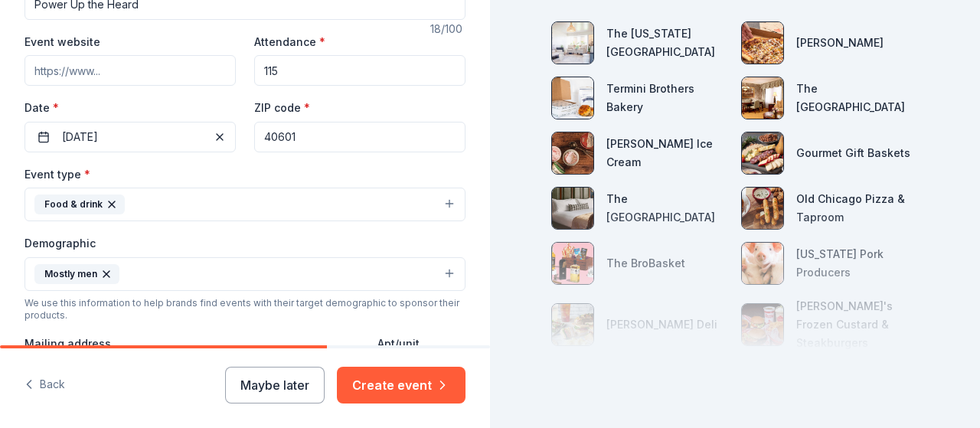
click at [292, 129] on input "40601" at bounding box center [359, 137] width 211 height 31
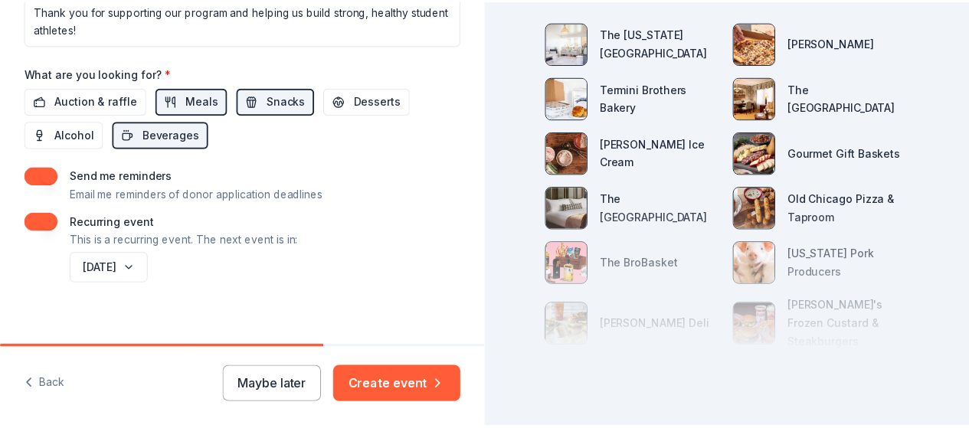
scroll to position [722, 0]
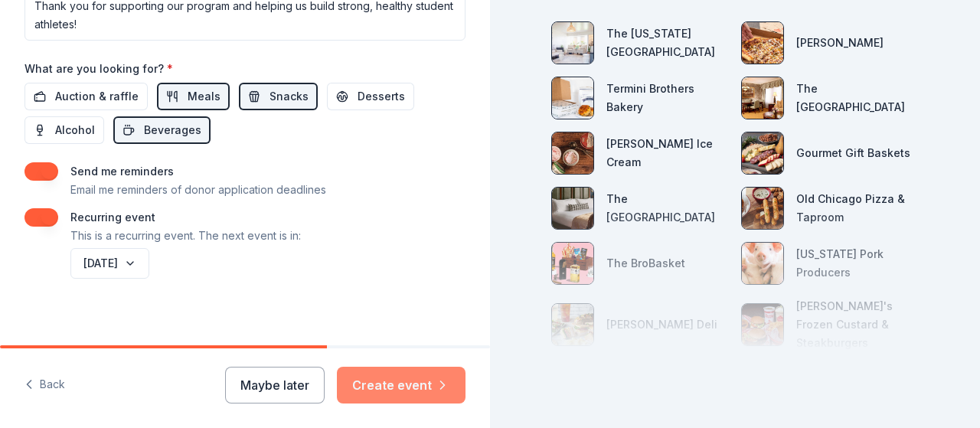
click at [373, 378] on button "Create event" at bounding box center [401, 385] width 129 height 37
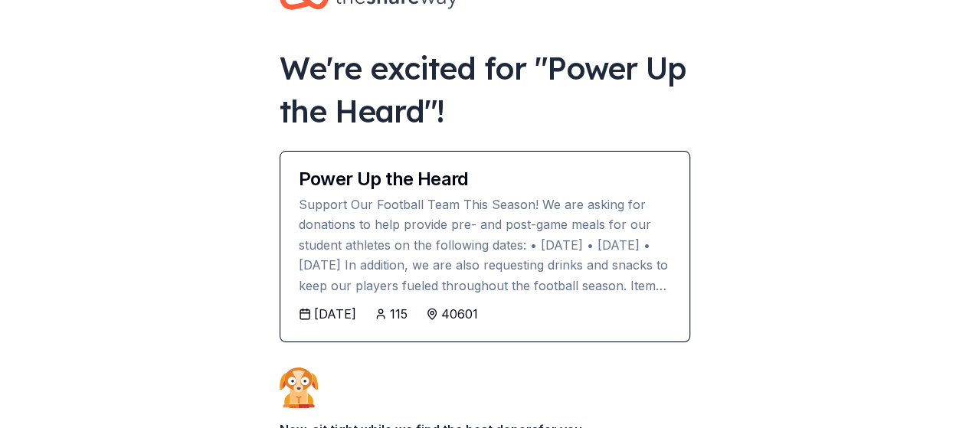
scroll to position [51, 0]
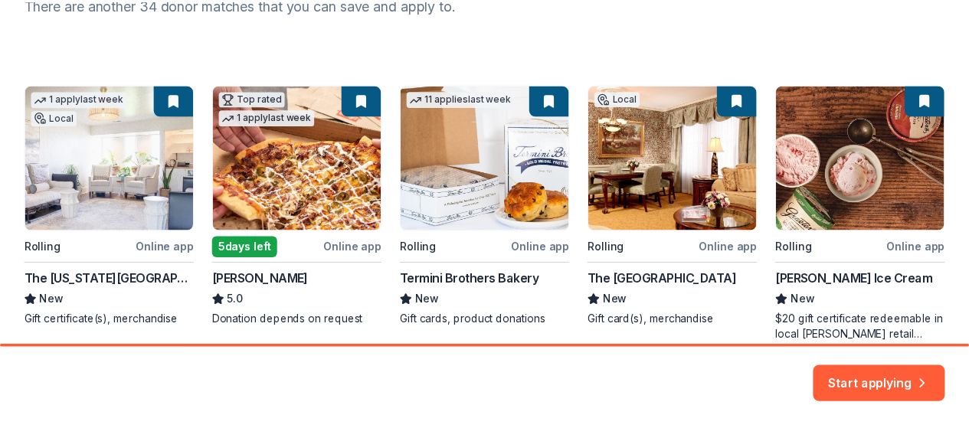
scroll to position [226, 0]
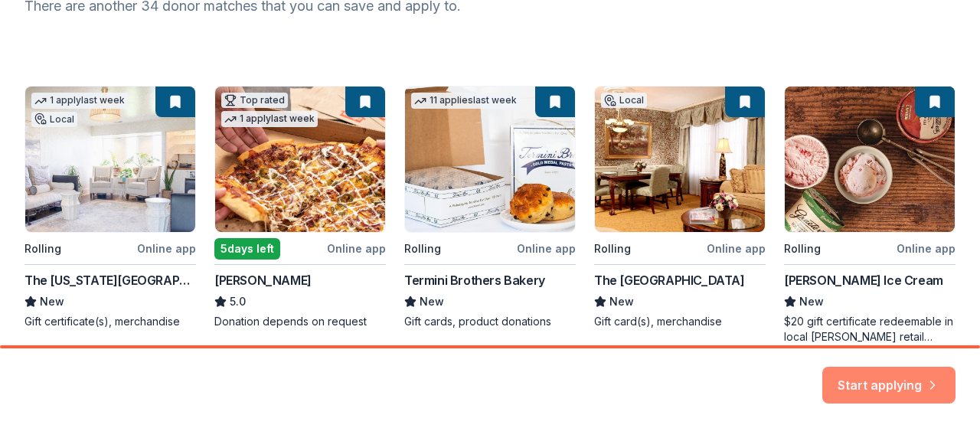
click at [873, 377] on button "Start applying" at bounding box center [888, 376] width 133 height 37
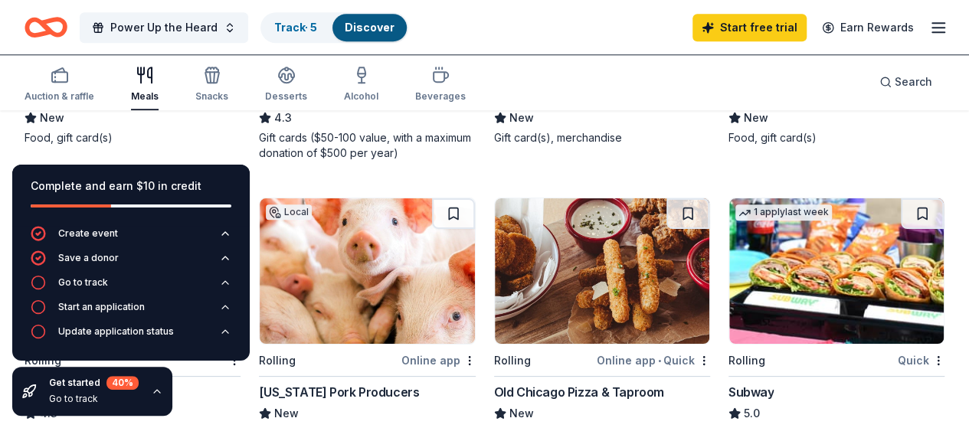
scroll to position [680, 0]
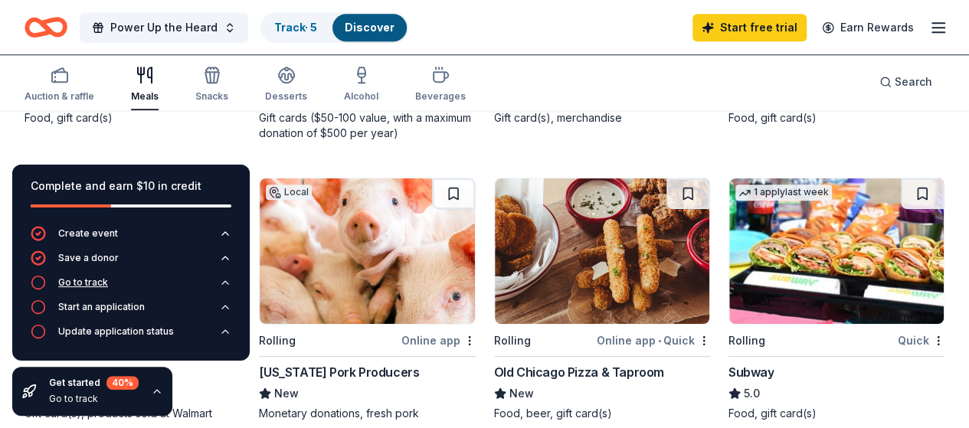
click at [64, 286] on div "Go to track" at bounding box center [83, 282] width 50 height 12
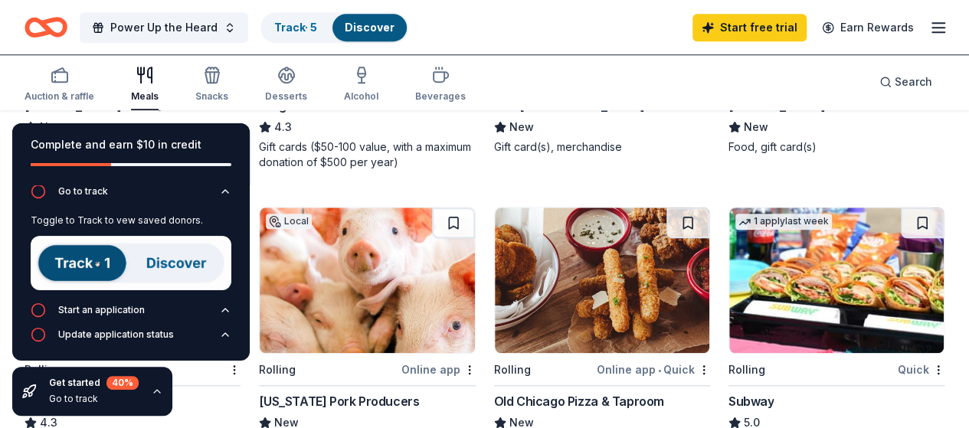
scroll to position [650, 0]
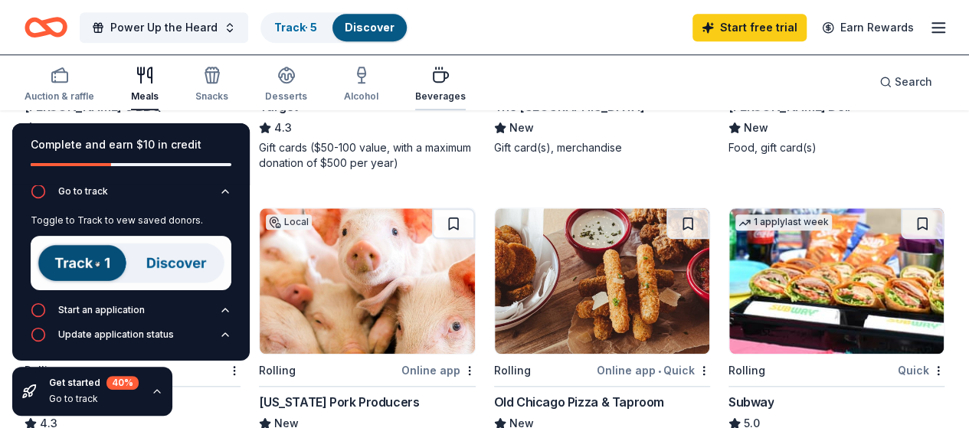
click at [446, 79] on icon "button" at bounding box center [440, 75] width 18 height 18
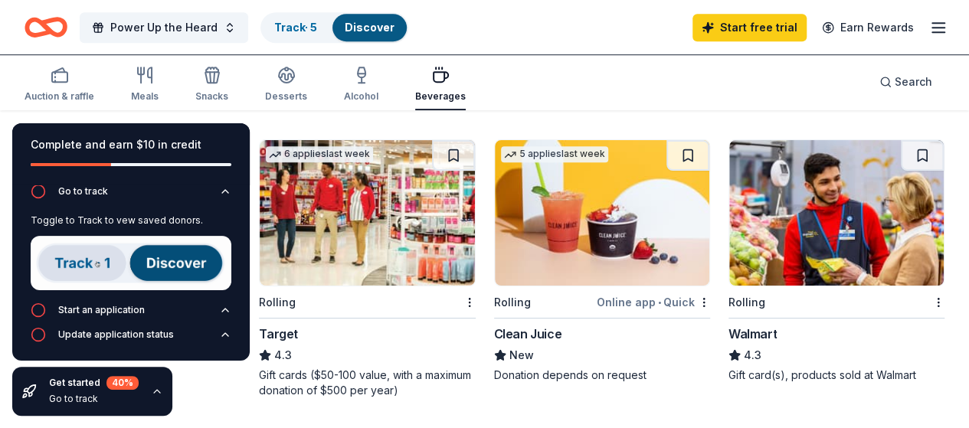
scroll to position [483, 0]
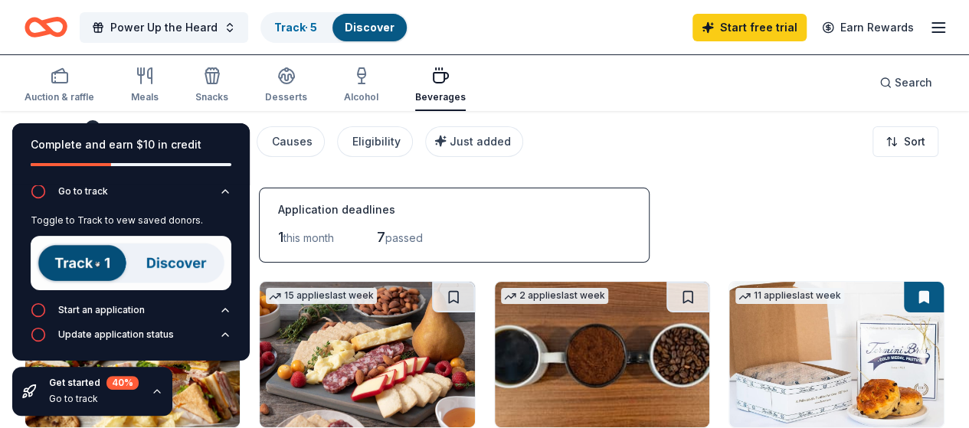
scroll to position [0, 0]
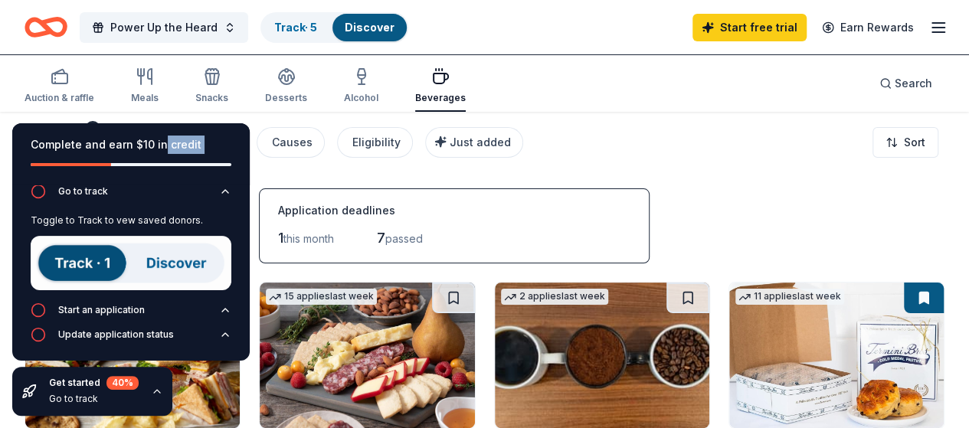
drag, startPoint x: 160, startPoint y: 149, endPoint x: 257, endPoint y: 164, distance: 98.4
click at [257, 164] on div "Complete and earn $10 in credit Create event Save a donor Go to track Toggle to…" at bounding box center [131, 269] width 262 height 317
click at [219, 78] on icon "button" at bounding box center [212, 76] width 18 height 18
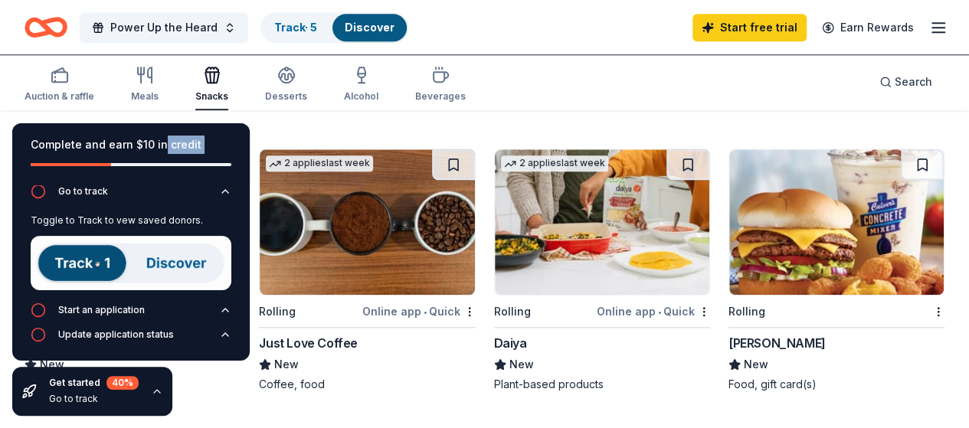
scroll to position [659, 0]
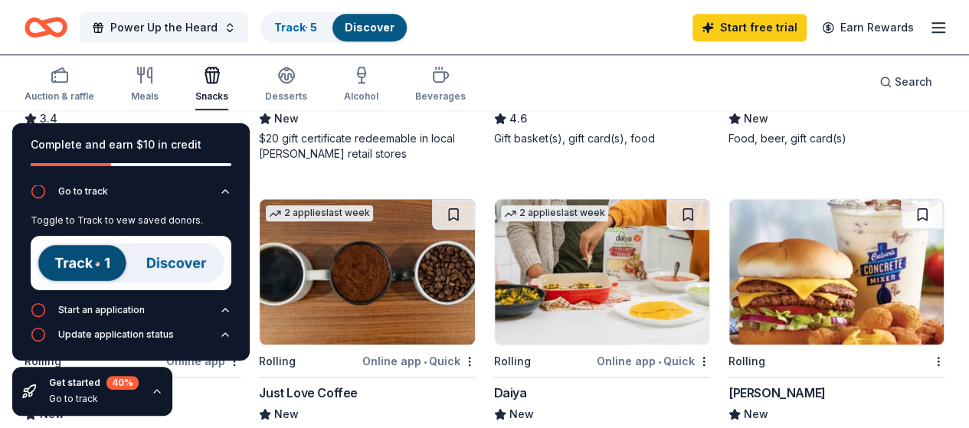
click at [728, 357] on div "Rolling" at bounding box center [827, 360] width 198 height 19
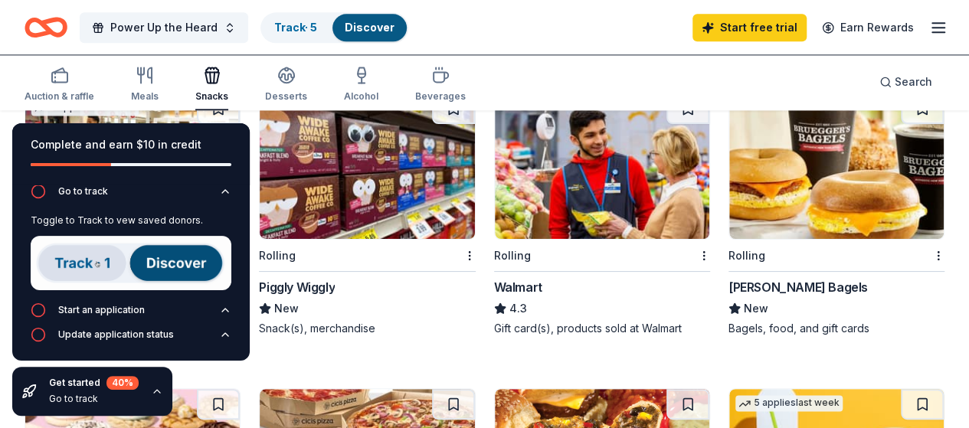
scroll to position [1047, 0]
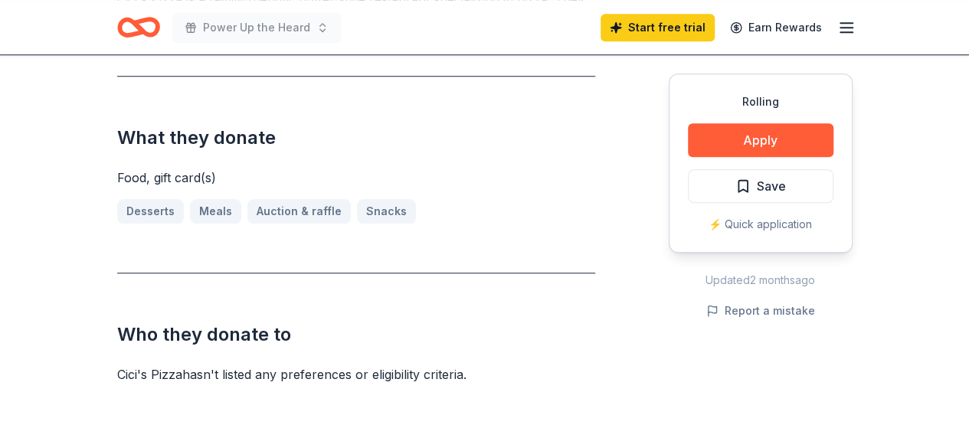
scroll to position [596, 0]
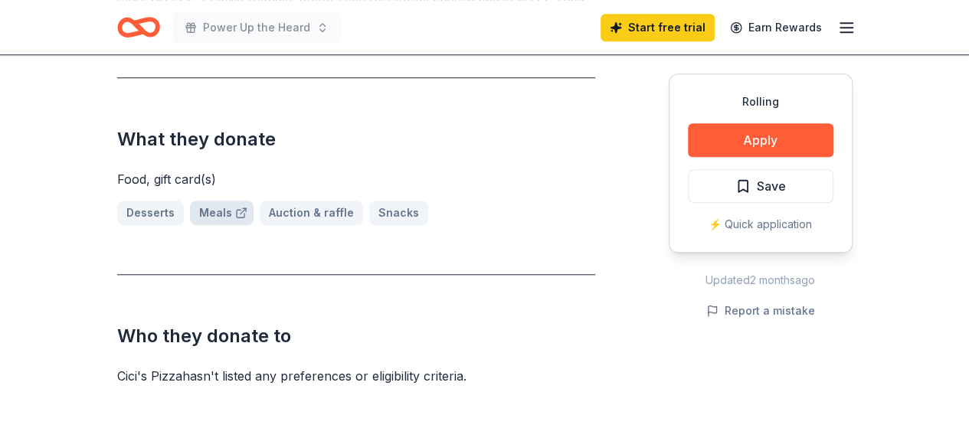
click at [206, 201] on link "Meals" at bounding box center [222, 213] width 64 height 25
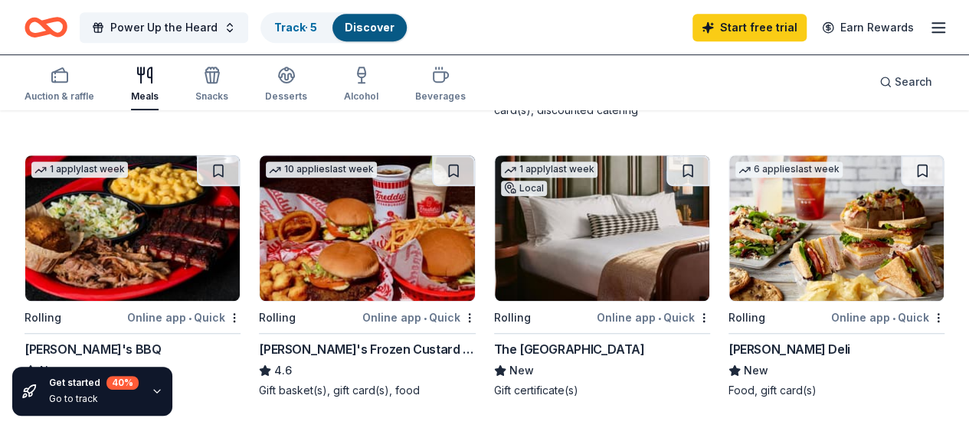
scroll to position [422, 0]
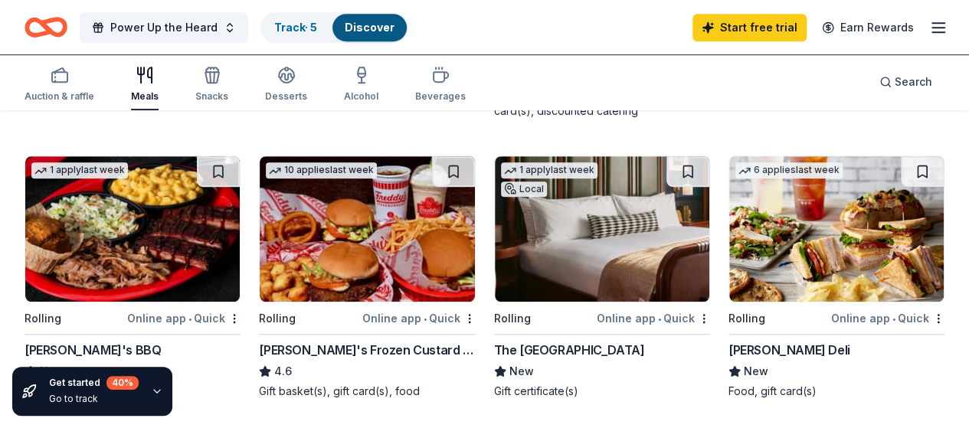
click at [728, 302] on div "6 applies last week Rolling Online app • Quick [PERSON_NAME] Deli New Food, gif…" at bounding box center [836, 276] width 216 height 243
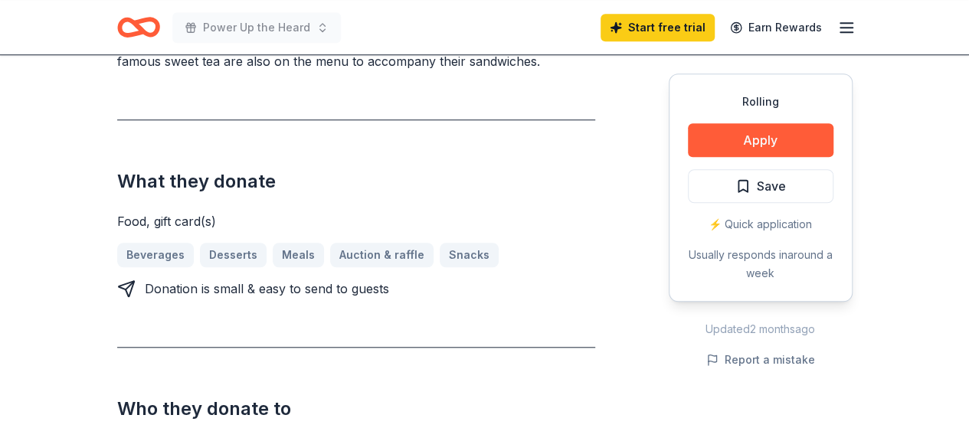
scroll to position [577, 0]
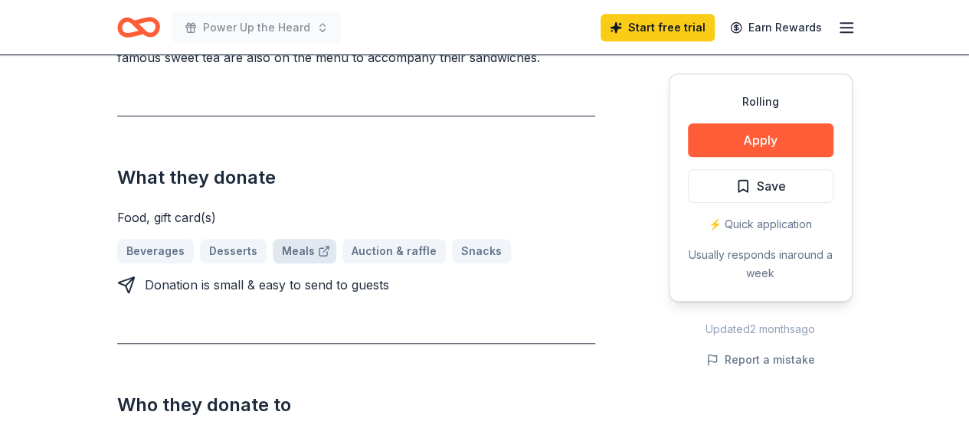
click at [288, 239] on link "Meals" at bounding box center [305, 251] width 64 height 25
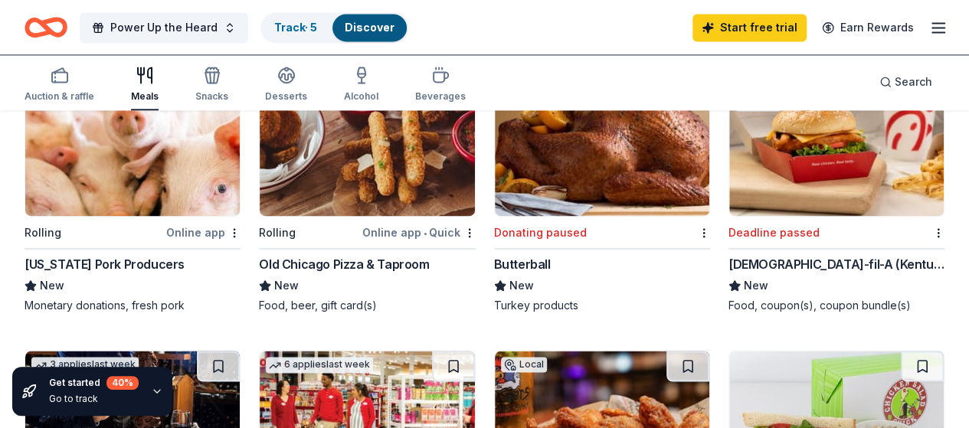
scroll to position [1080, 0]
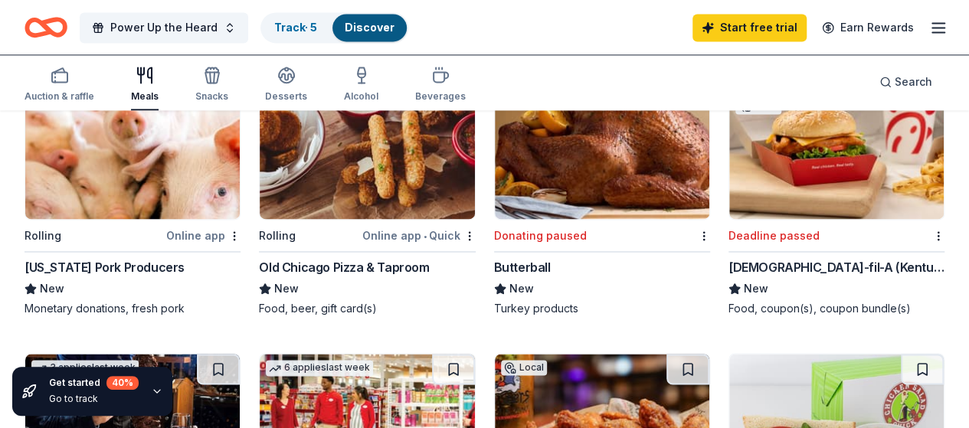
click at [474, 354] on img at bounding box center [367, 426] width 214 height 145
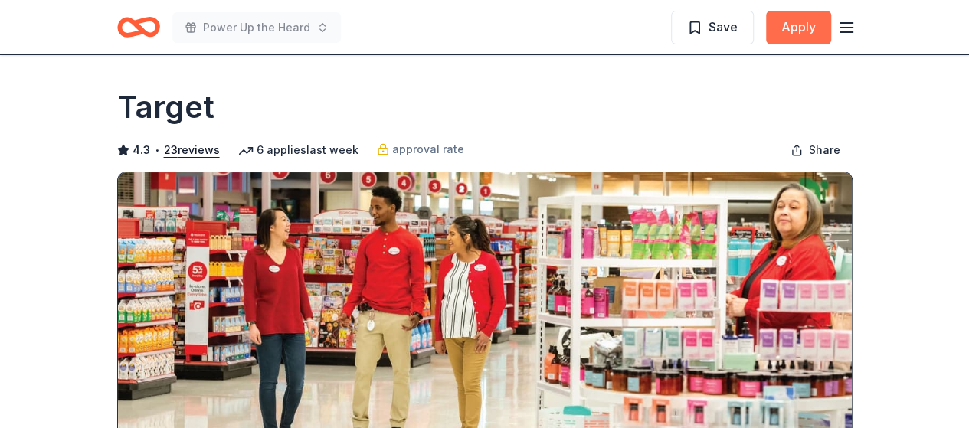
click at [787, 26] on button "Apply" at bounding box center [798, 28] width 65 height 34
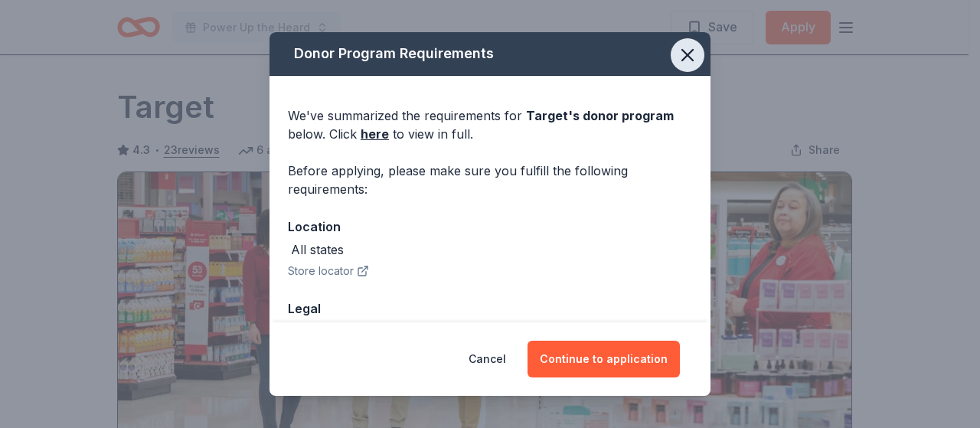
click at [678, 57] on icon "button" at bounding box center [687, 54] width 21 height 21
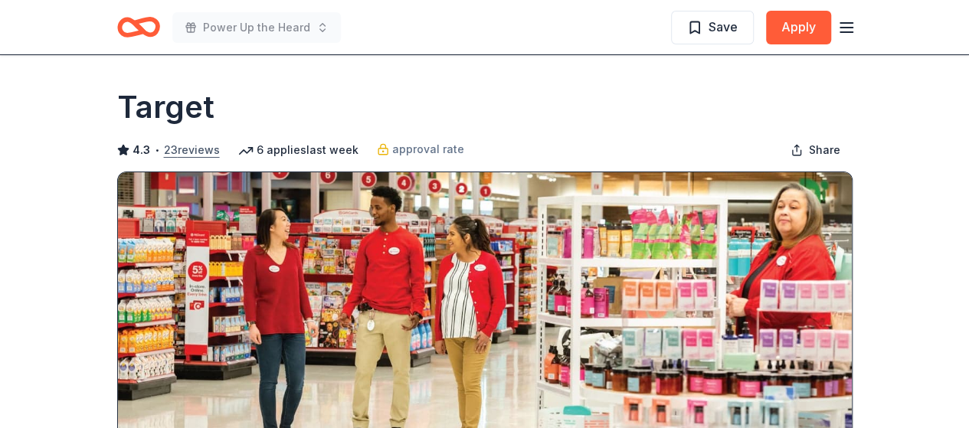
click at [198, 149] on button "23 reviews" at bounding box center [192, 150] width 56 height 18
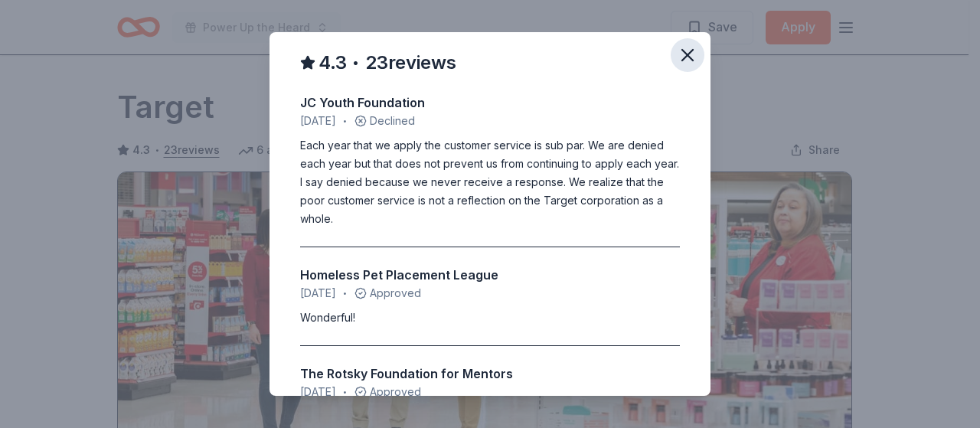
click at [678, 56] on icon "button" at bounding box center [687, 54] width 21 height 21
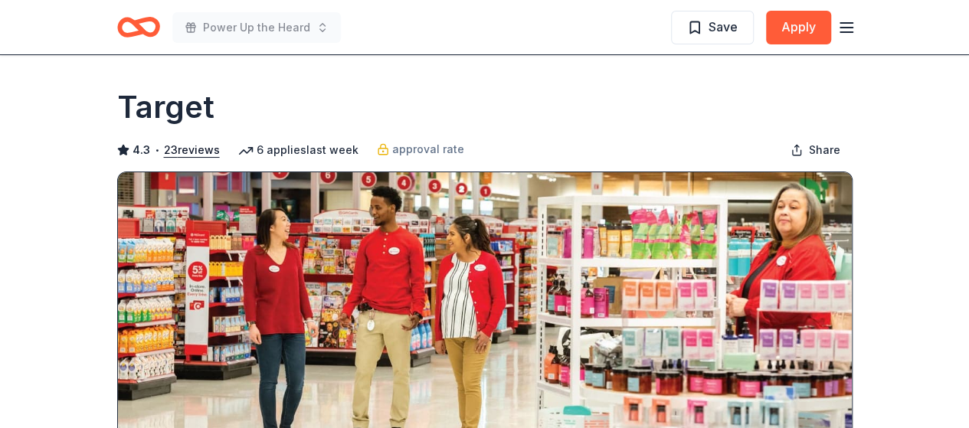
click at [845, 28] on line "button" at bounding box center [846, 28] width 12 height 0
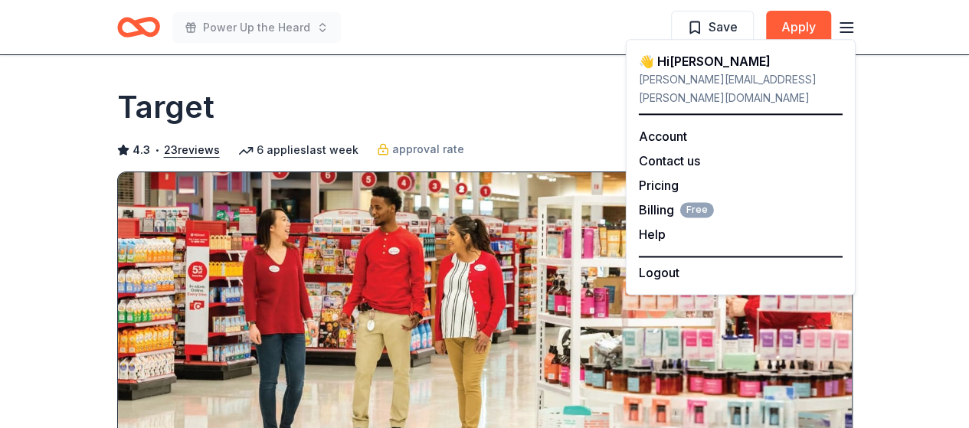
click at [316, 106] on div "Target" at bounding box center [484, 107] width 735 height 43
